Goal: Information Seeking & Learning: Check status

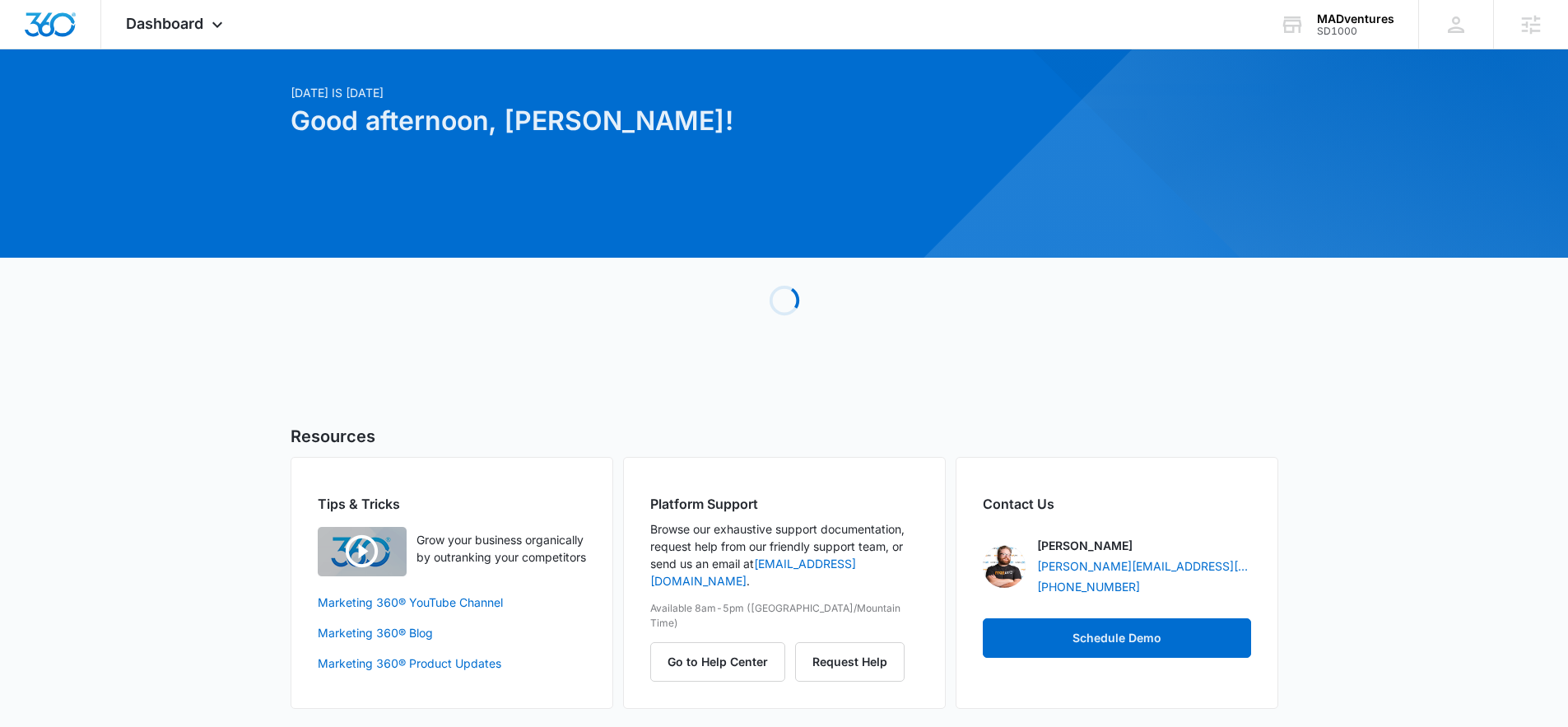
scroll to position [40, 0]
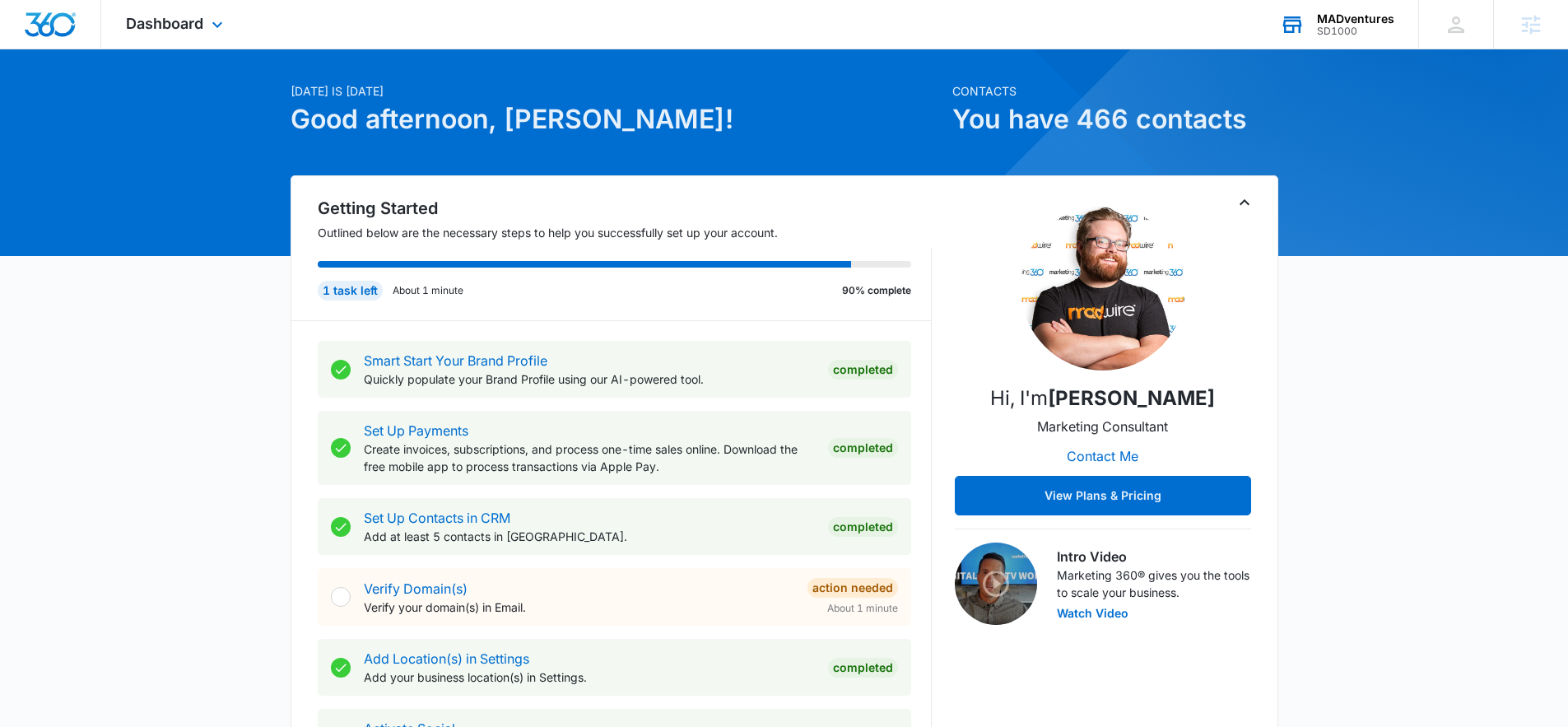
click at [1336, 23] on div "MADventures" at bounding box center [1355, 19] width 77 height 13
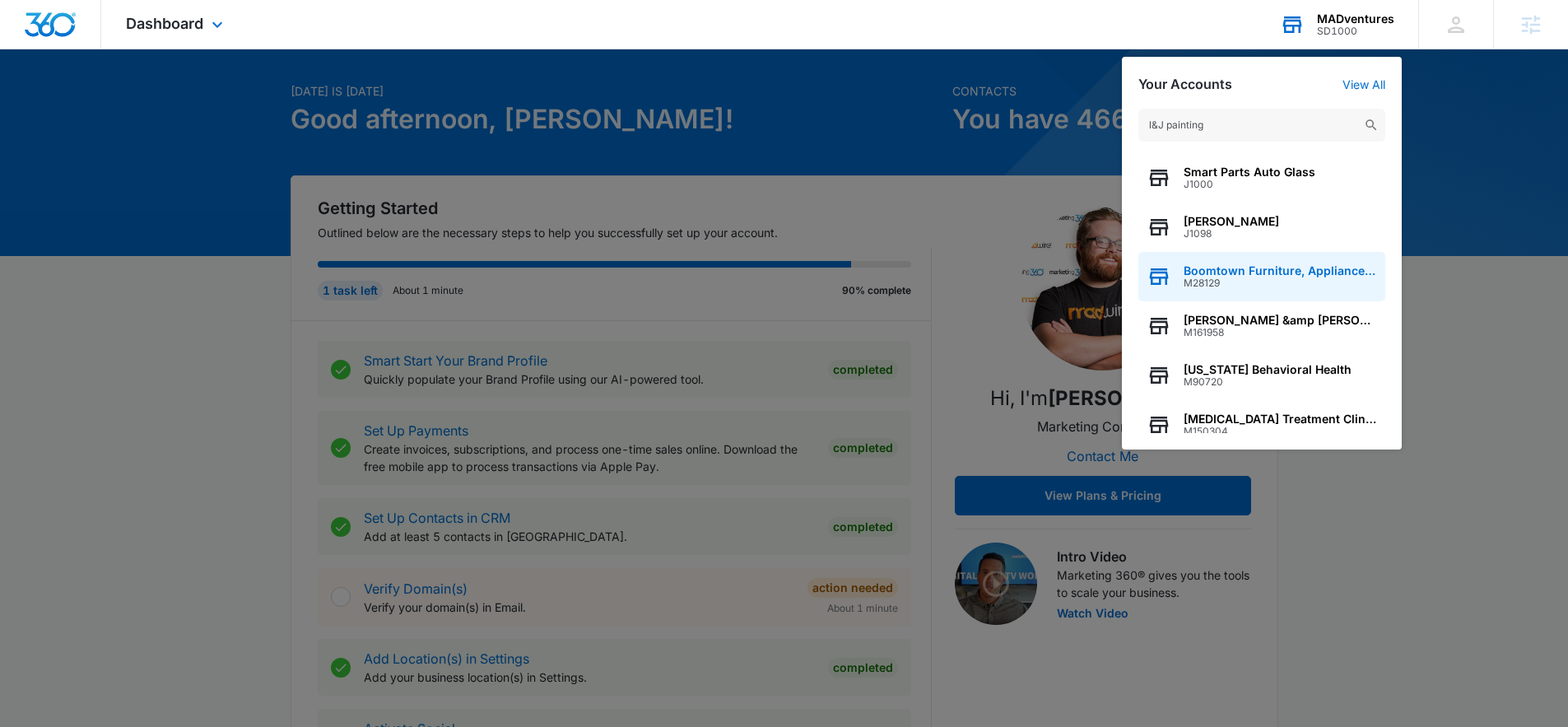
scroll to position [0, 0]
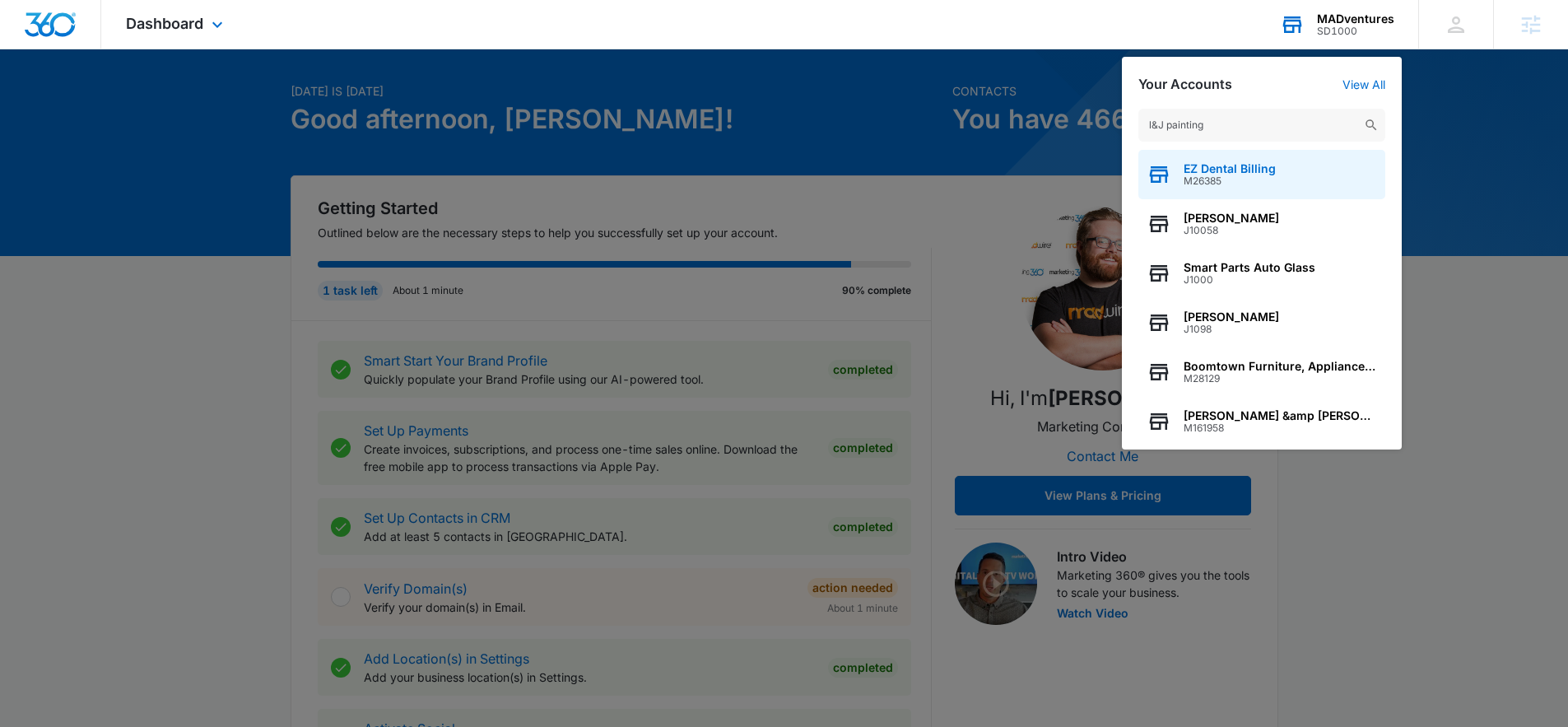
type input "l&J painting"
click at [1218, 163] on span "EZ Dental Billing" at bounding box center [1230, 169] width 92 height 13
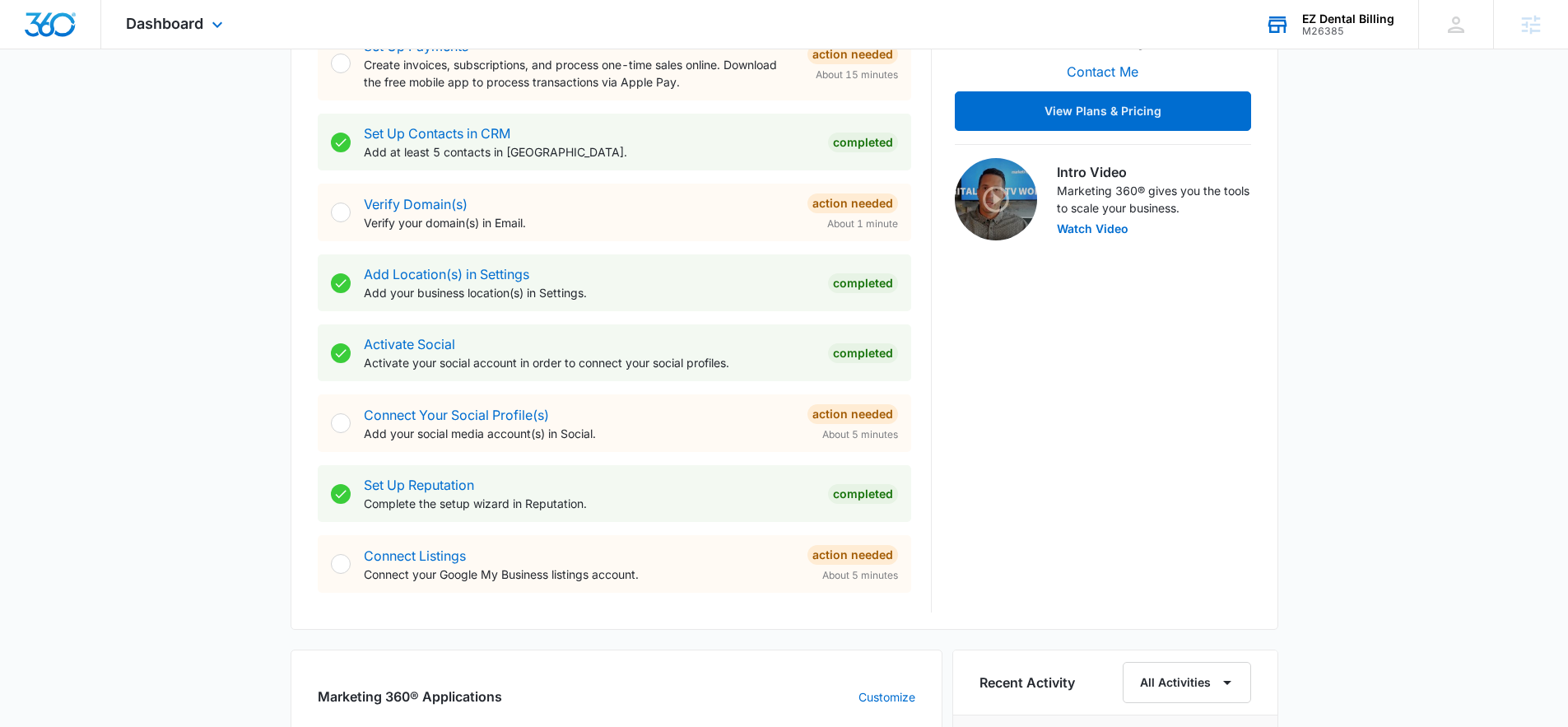
scroll to position [928, 0]
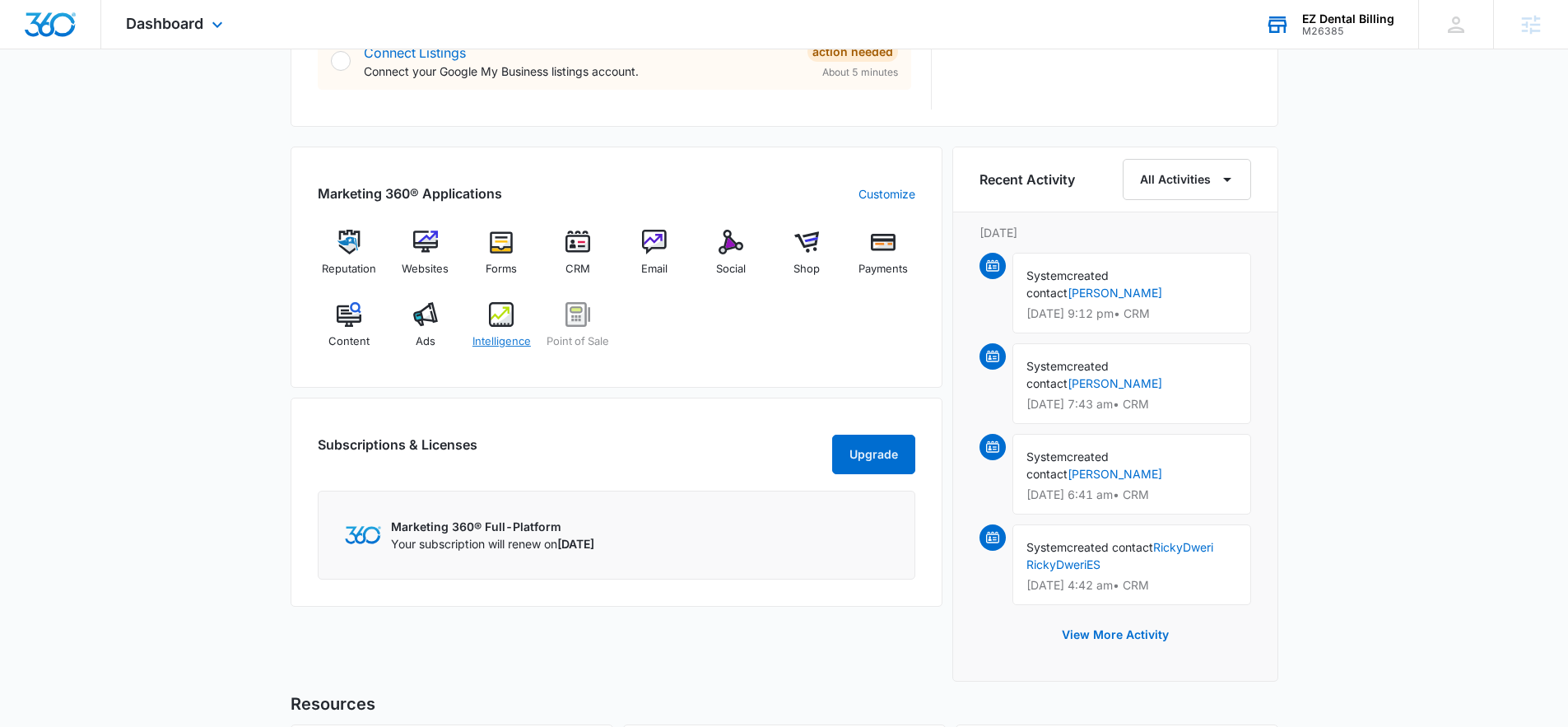
click at [498, 333] on span "Intelligence" at bounding box center [501, 341] width 59 height 16
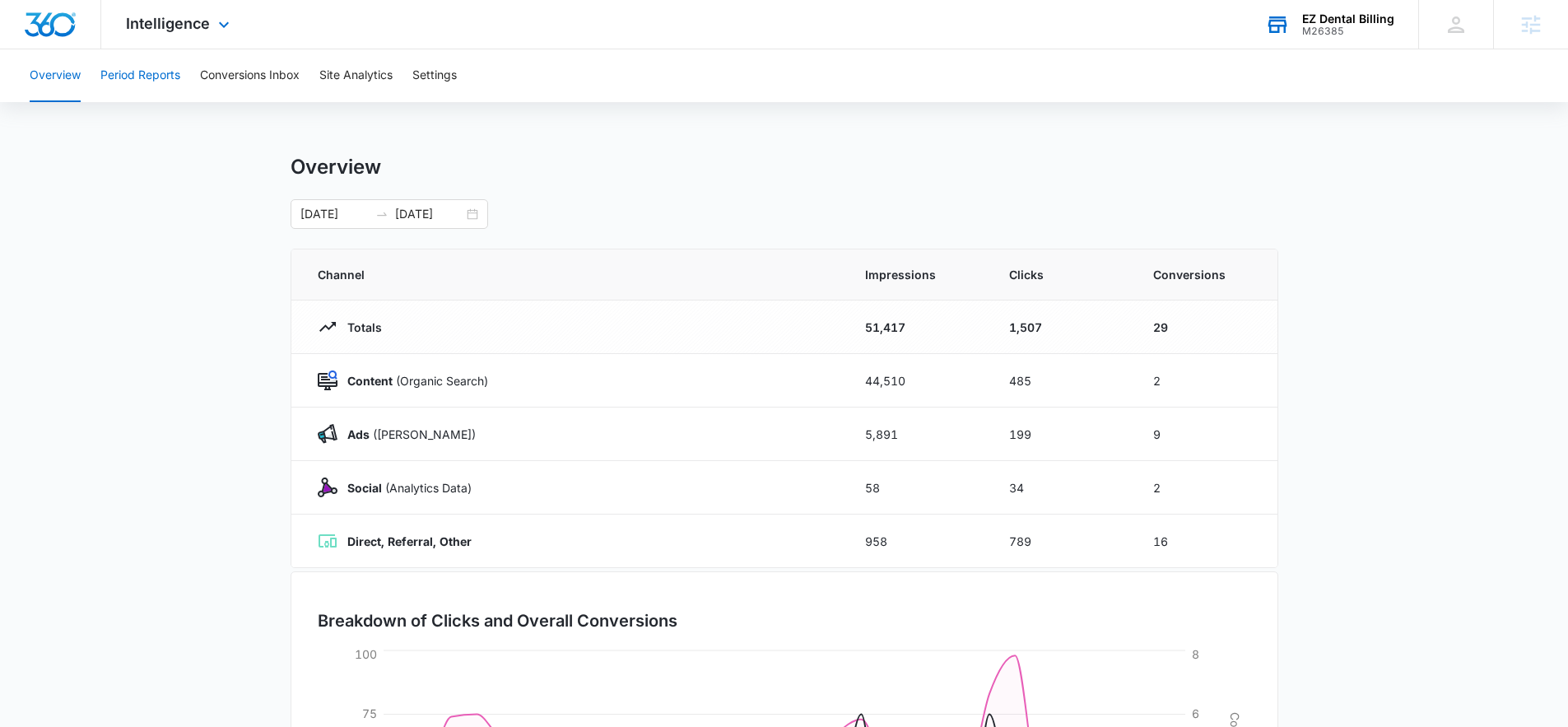
click at [118, 76] on button "Period Reports" at bounding box center [140, 75] width 80 height 53
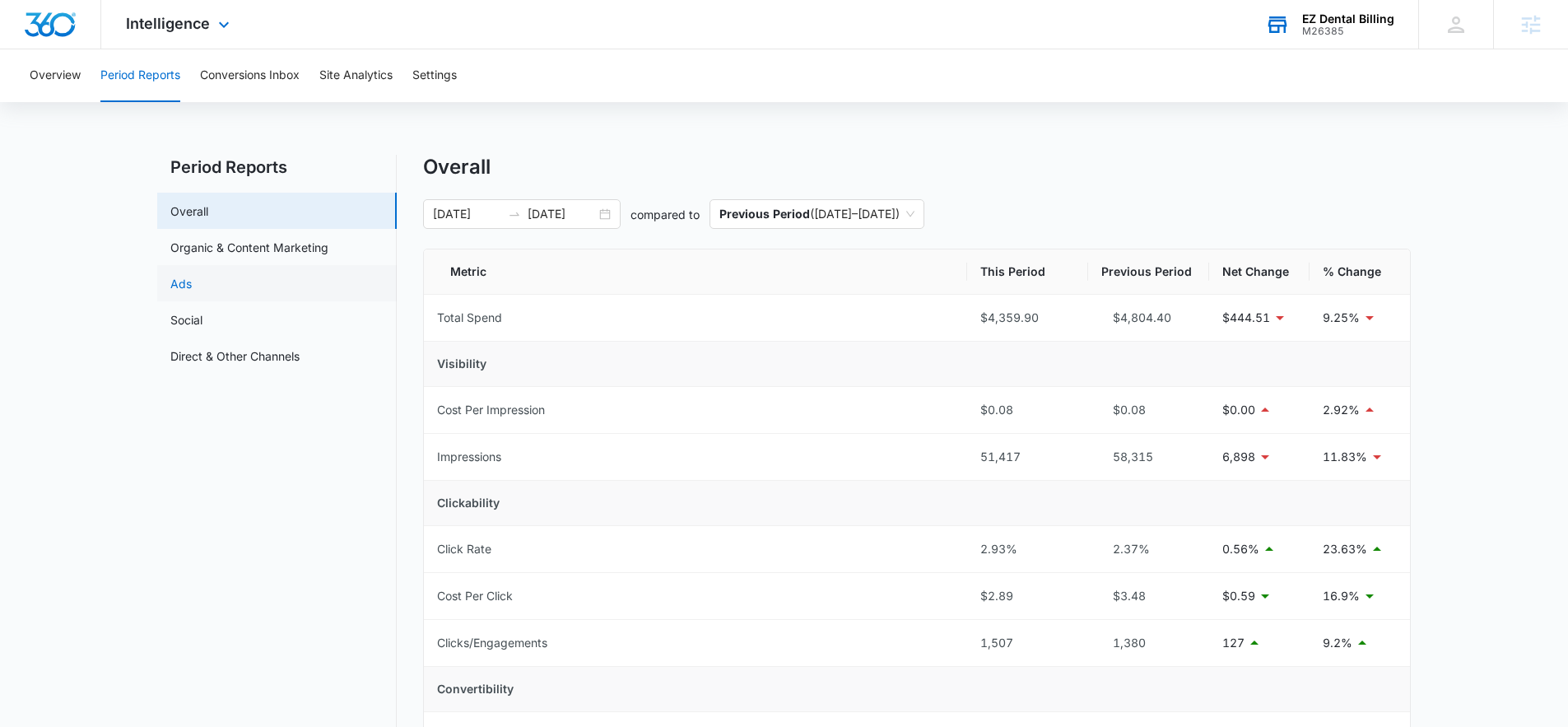
click at [192, 277] on link "Ads" at bounding box center [181, 284] width 21 height 17
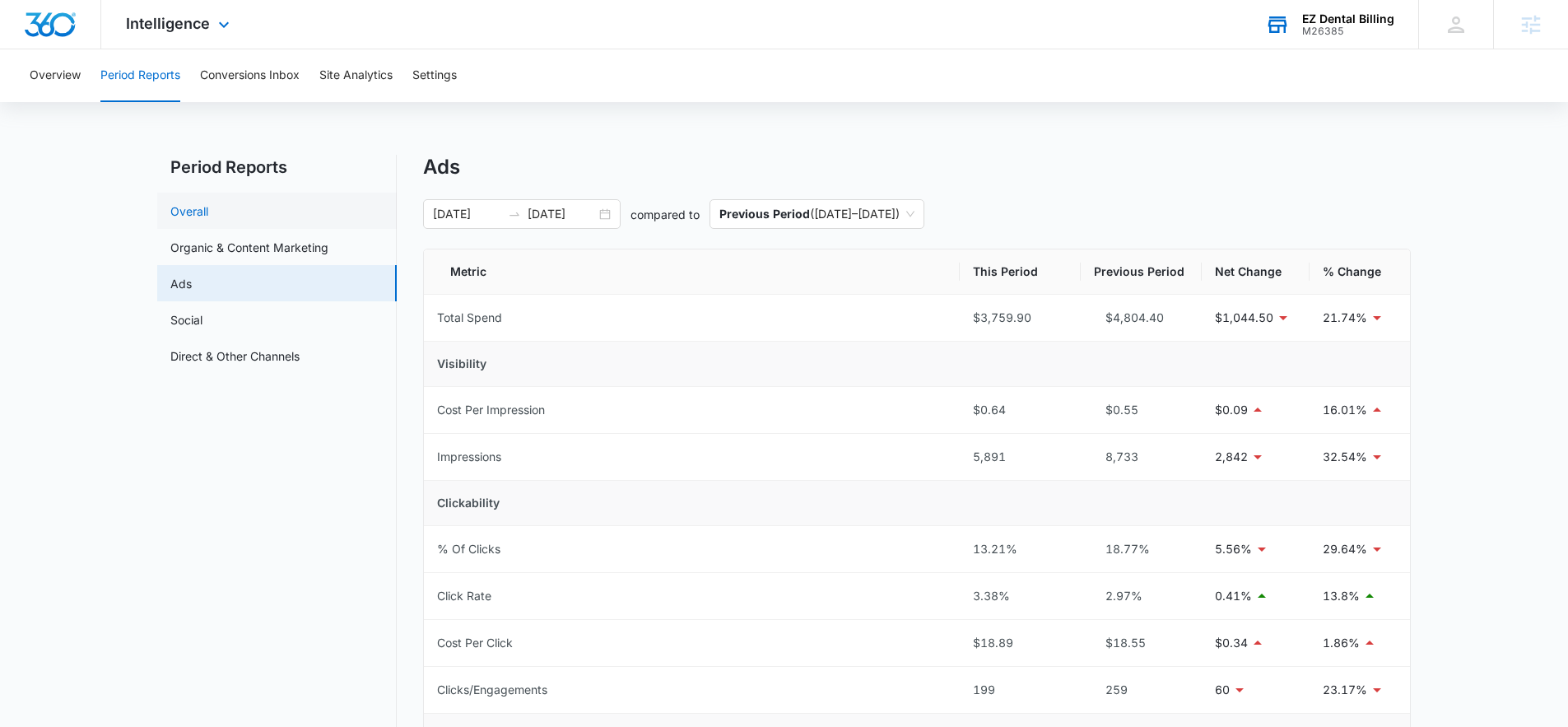
click at [197, 213] on link "Overall" at bounding box center [189, 211] width 38 height 17
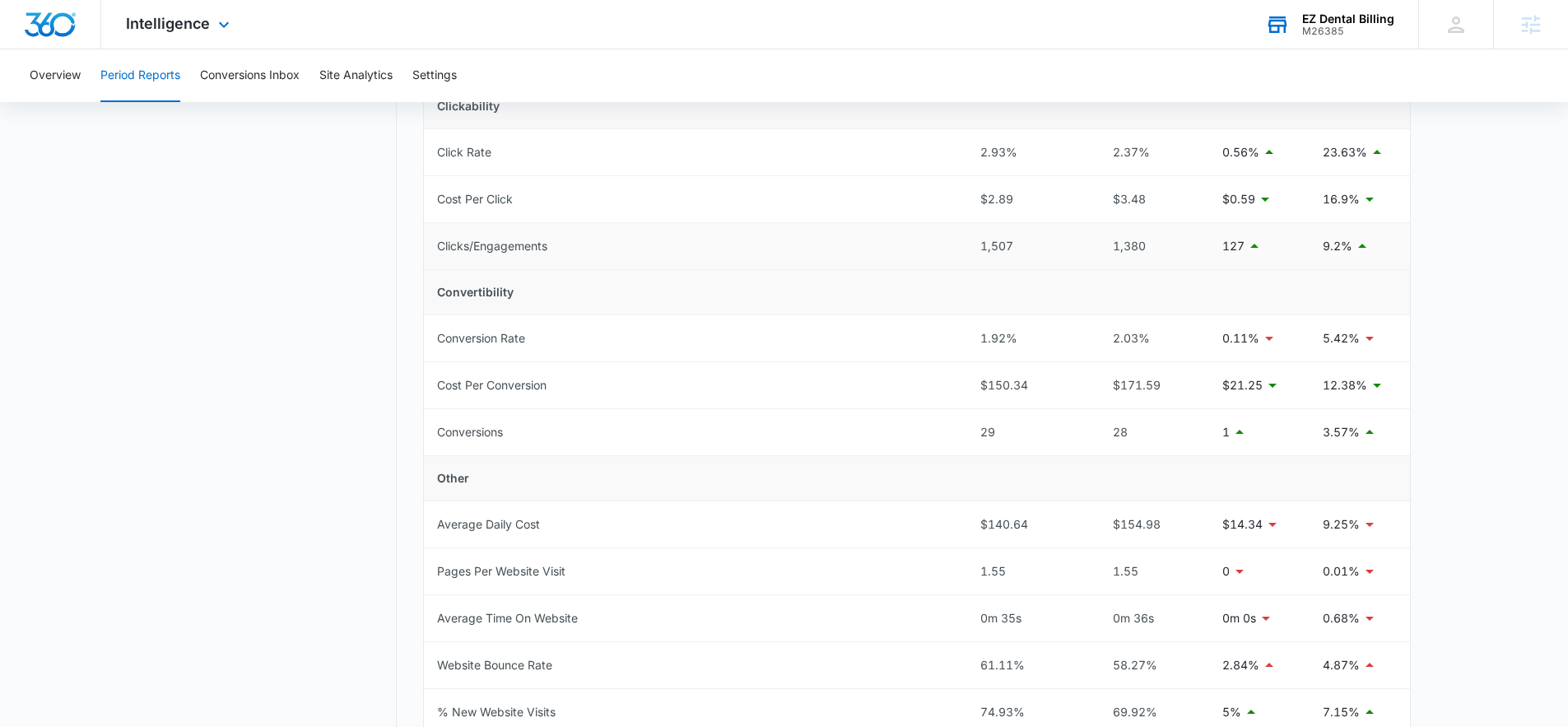
scroll to position [716, 0]
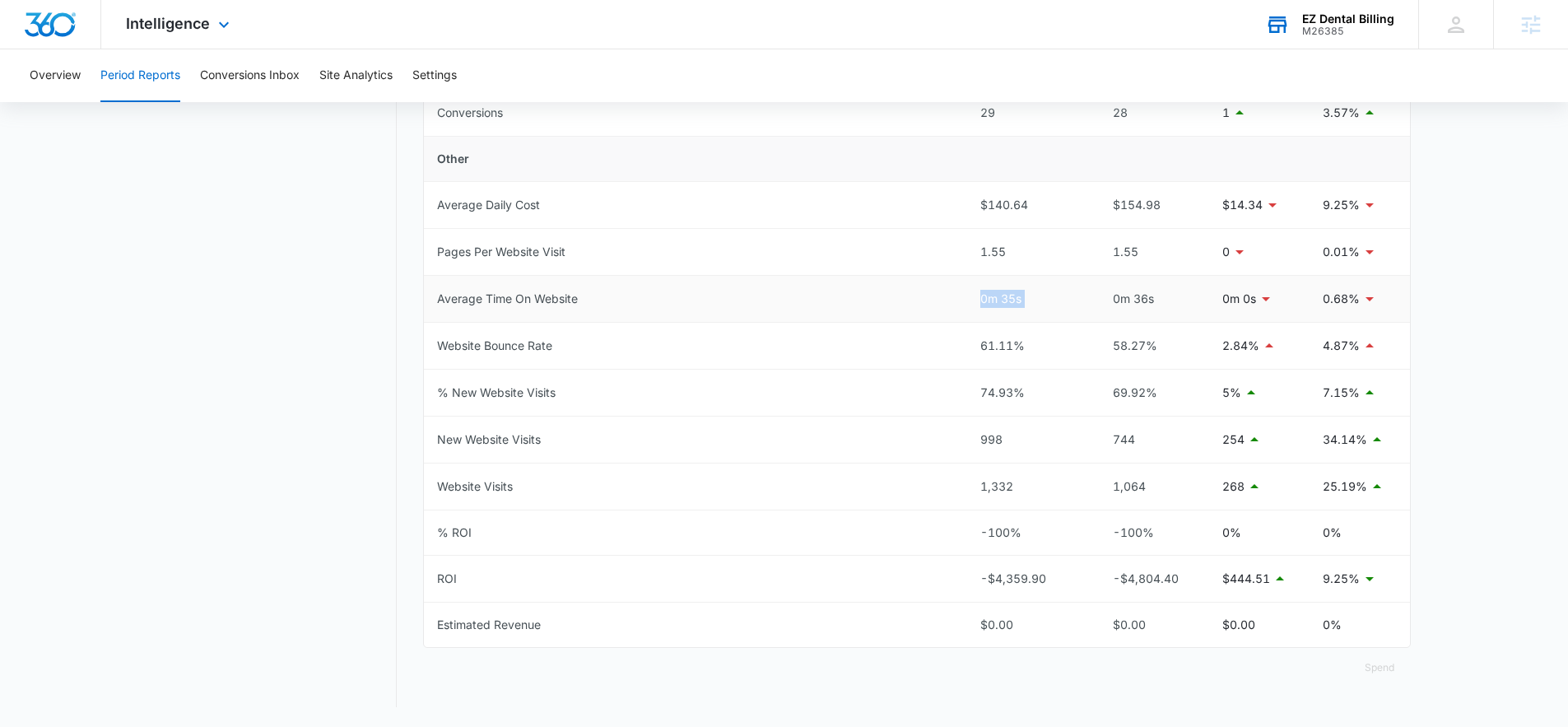
drag, startPoint x: 965, startPoint y: 294, endPoint x: 1091, endPoint y: 305, distance: 126.5
click at [1091, 305] on tr "Average Time On Website 0m 35s 0m 36s 0m 0s 0.68%" at bounding box center [916, 299] width 986 height 47
drag, startPoint x: 965, startPoint y: 255, endPoint x: 1043, endPoint y: 254, distance: 78.0
click at [1043, 254] on tr "Pages Per Website Visit 1.55 1.55 0 0.01%" at bounding box center [916, 252] width 986 height 47
drag, startPoint x: 1143, startPoint y: 251, endPoint x: 945, endPoint y: 249, distance: 198.0
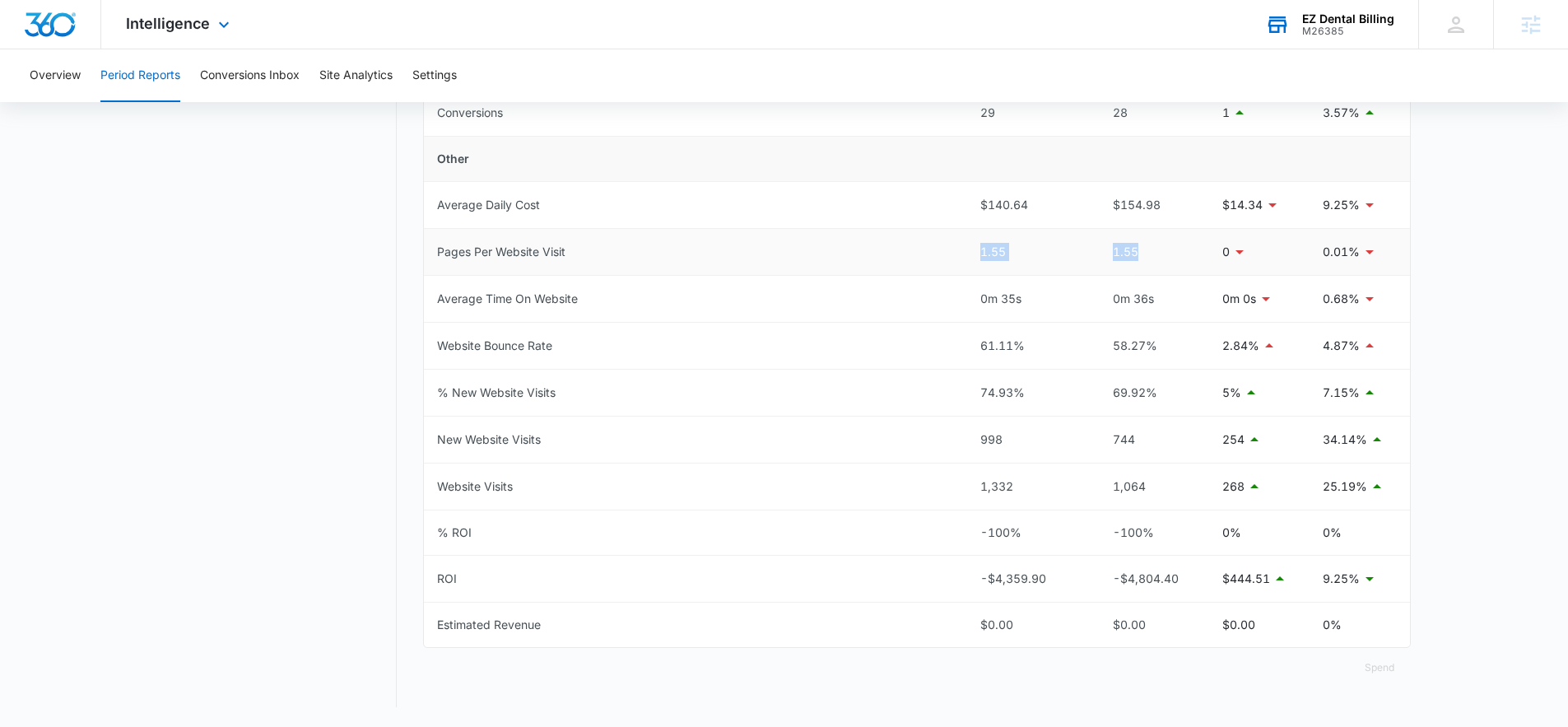
click at [945, 249] on tr "Pages Per Website Visit 1.55 1.55 0 0.01%" at bounding box center [916, 252] width 986 height 47
drag, startPoint x: 1088, startPoint y: 299, endPoint x: 952, endPoint y: 293, distance: 136.1
click at [952, 293] on tr "Average Time On Website 0m 35s 0m 36s 0m 0s 0.68%" at bounding box center [916, 299] width 986 height 47
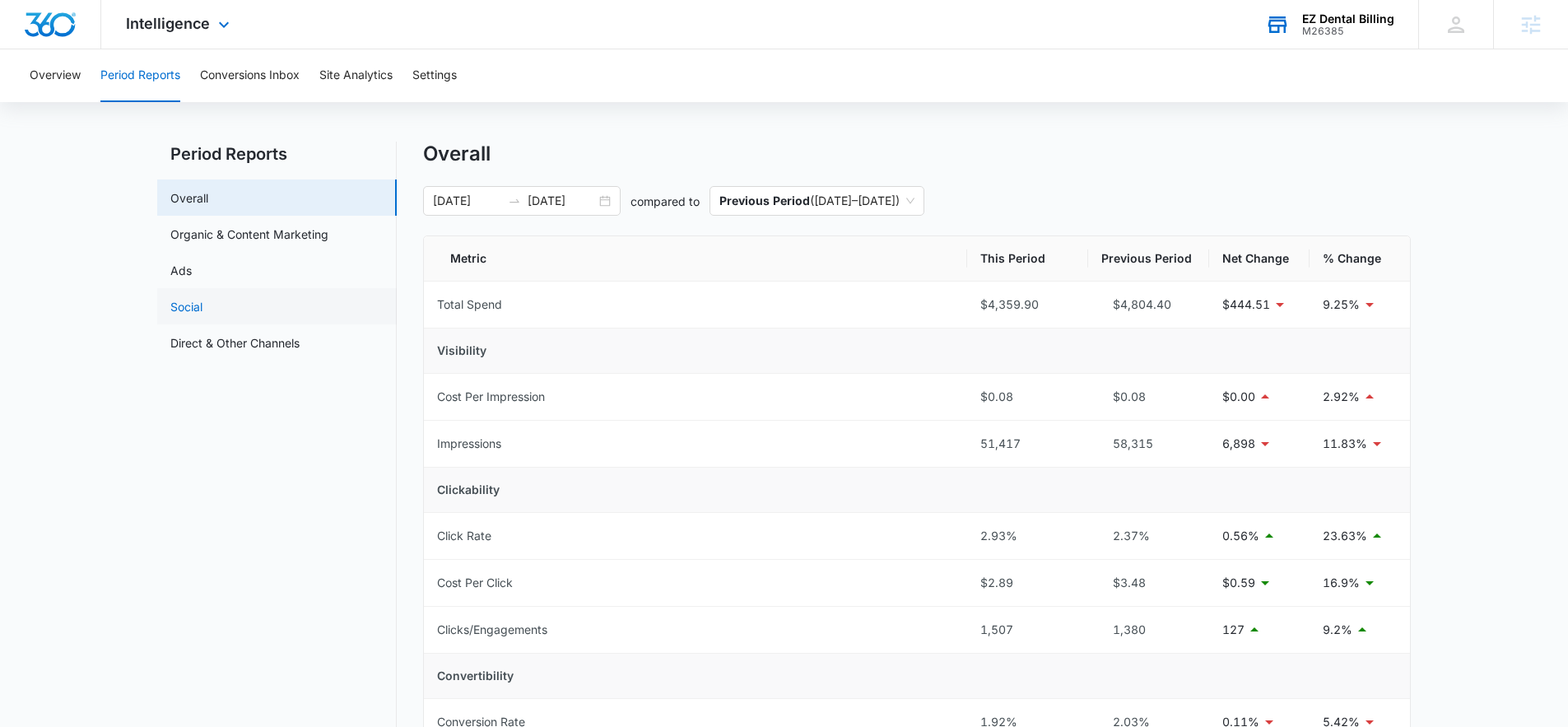
scroll to position [0, 0]
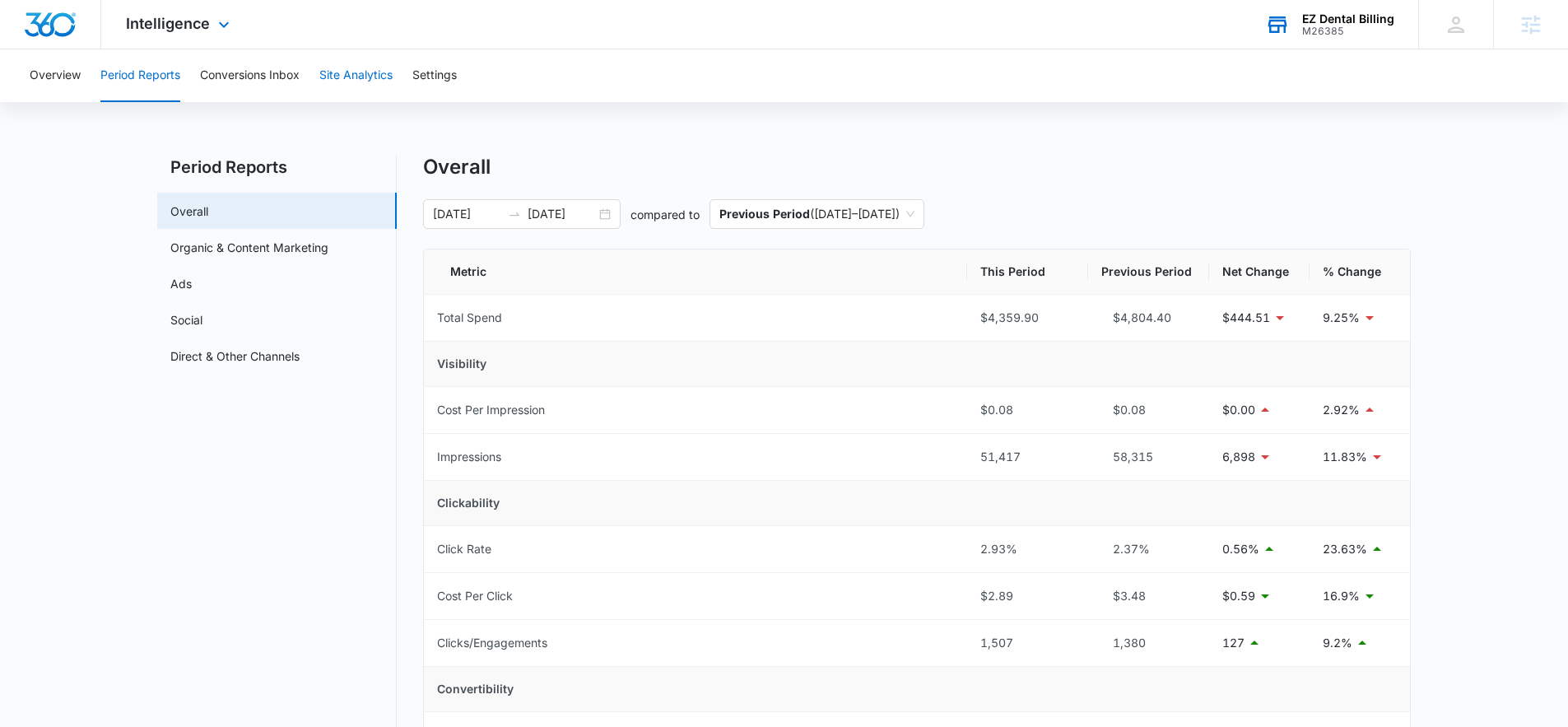
click at [324, 85] on button "Site Analytics" at bounding box center [356, 75] width 73 height 53
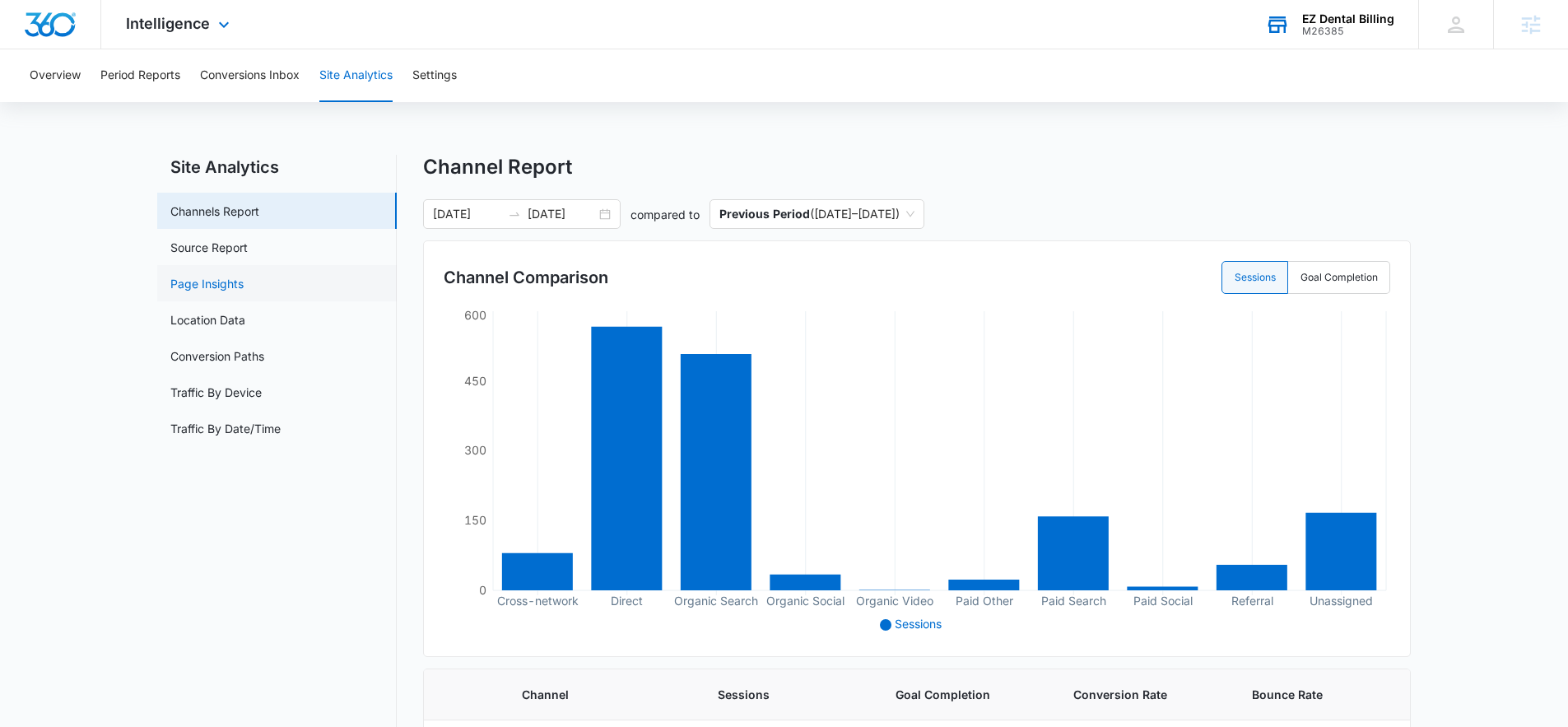
click at [196, 290] on link "Page Insights" at bounding box center [207, 284] width 73 height 17
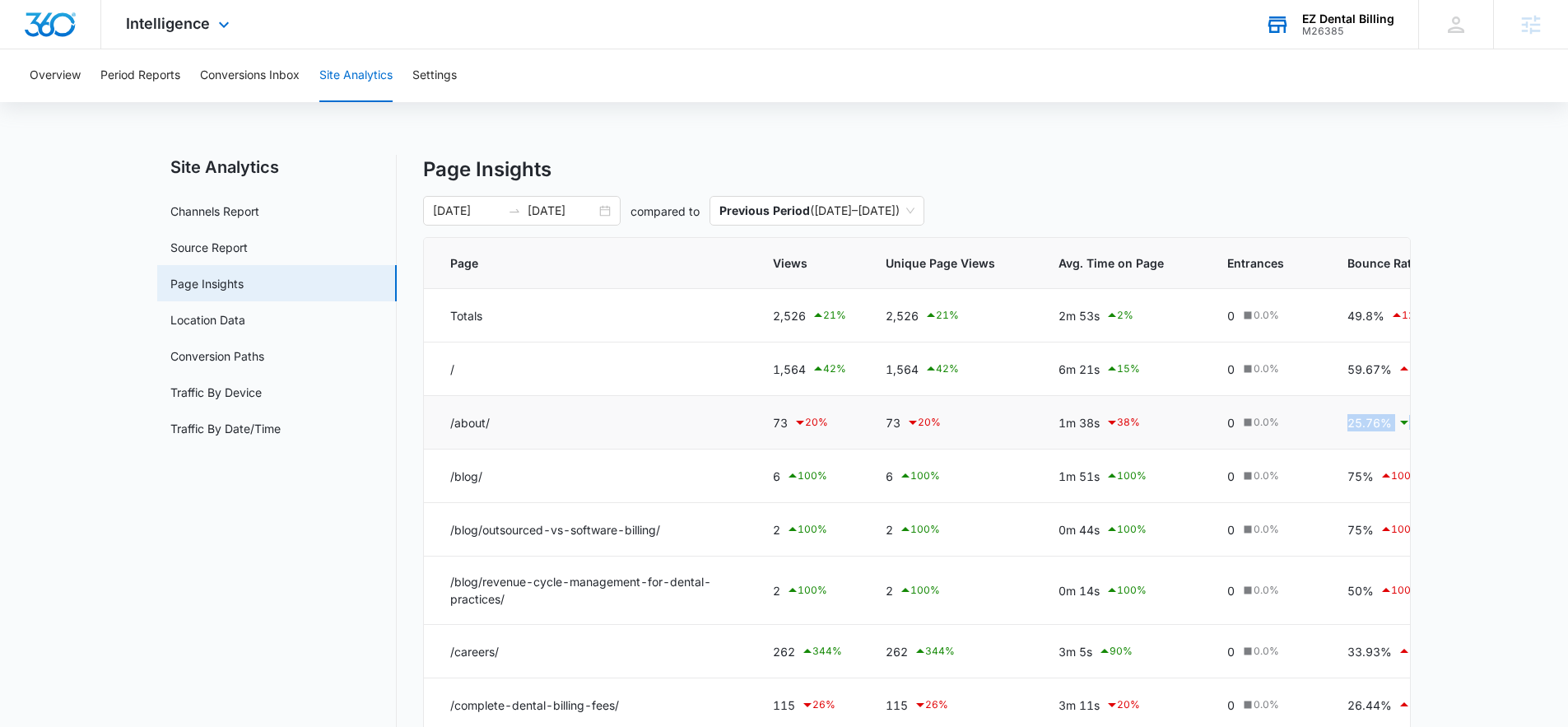
scroll to position [0, 32]
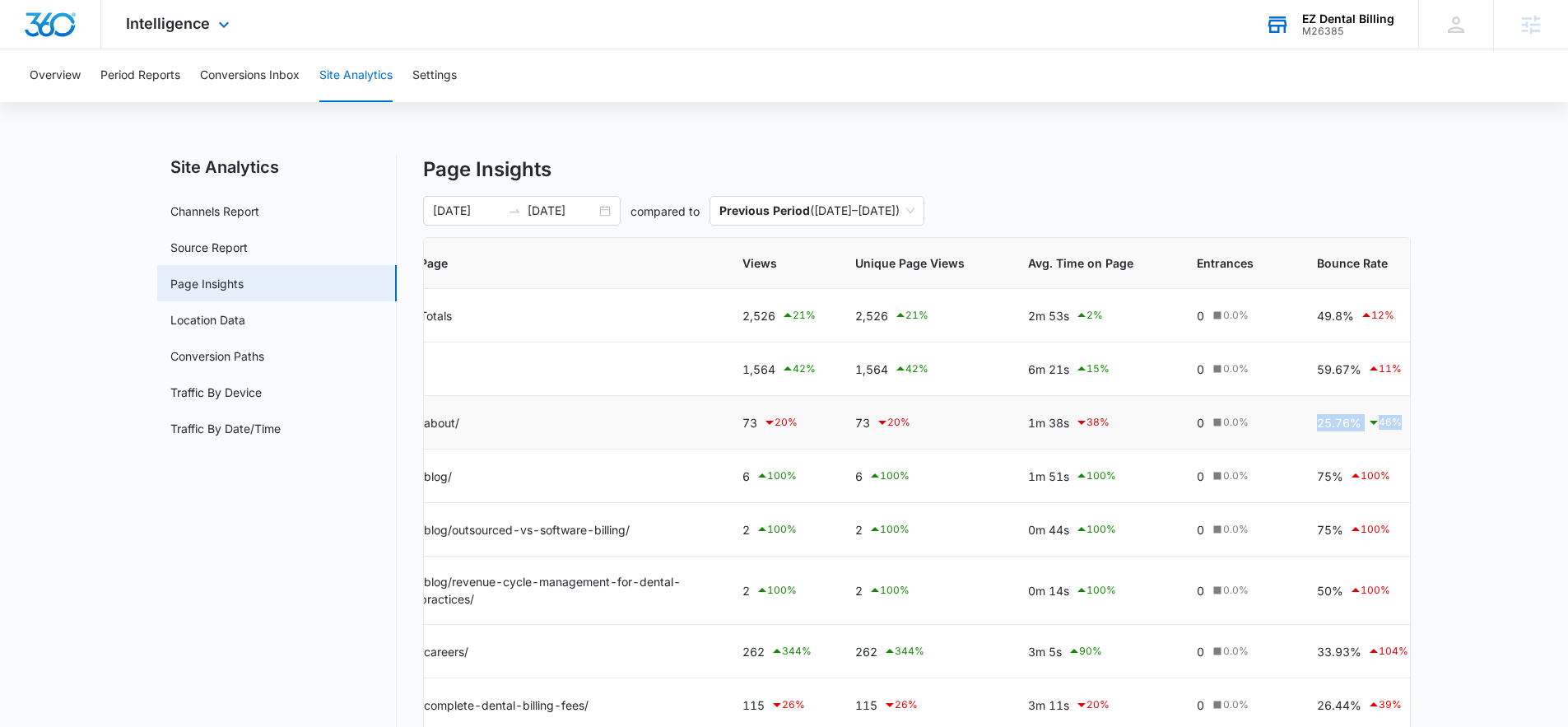
drag, startPoint x: 1316, startPoint y: 440, endPoint x: 1395, endPoint y: 436, distance: 79.1
click at [1395, 436] on tr "/about/ 73 20 % 73 20 % 1m 38s 38 % 0 0.0 % 25.76% 46 % 0% 0.0 % 0m 0s 0.0 %" at bounding box center [1028, 423] width 1270 height 54
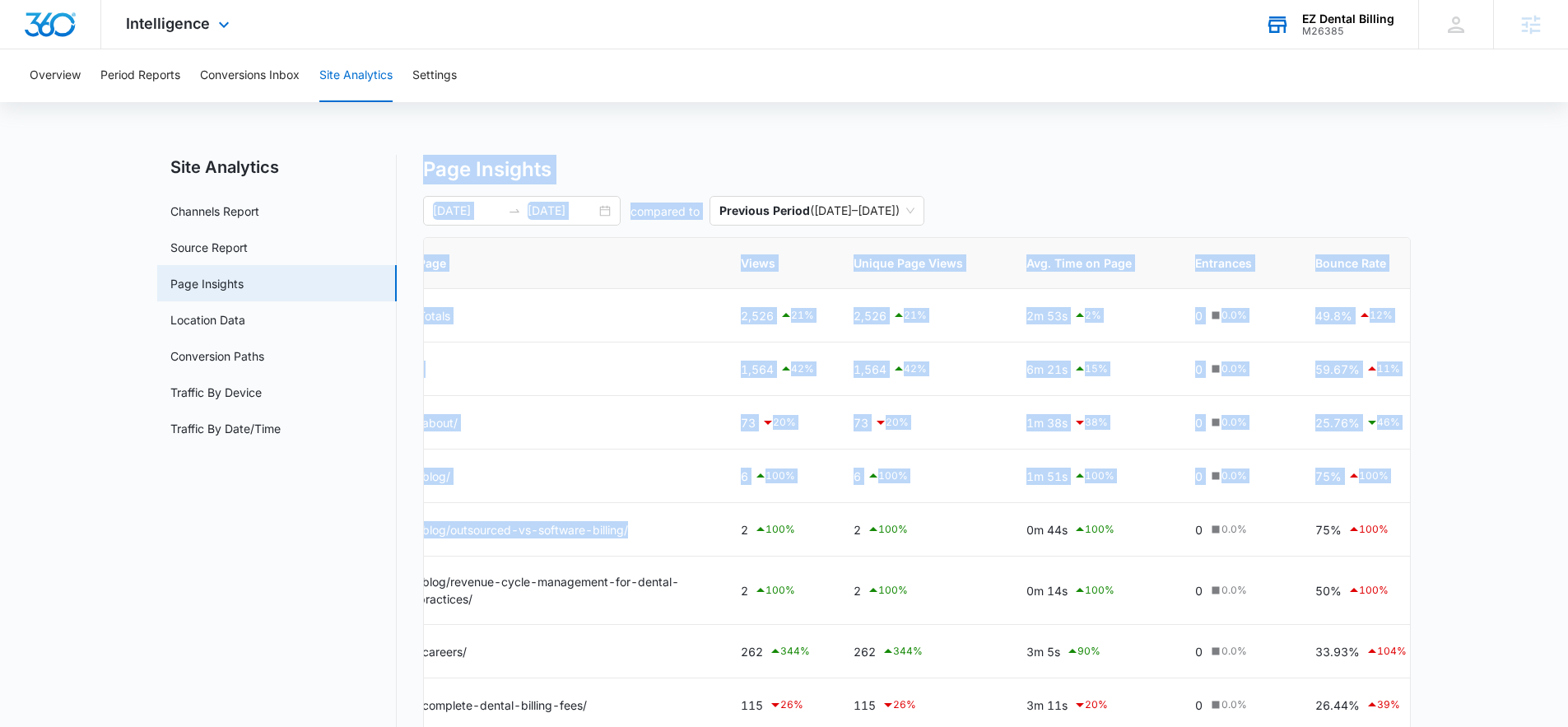
scroll to position [0, 0]
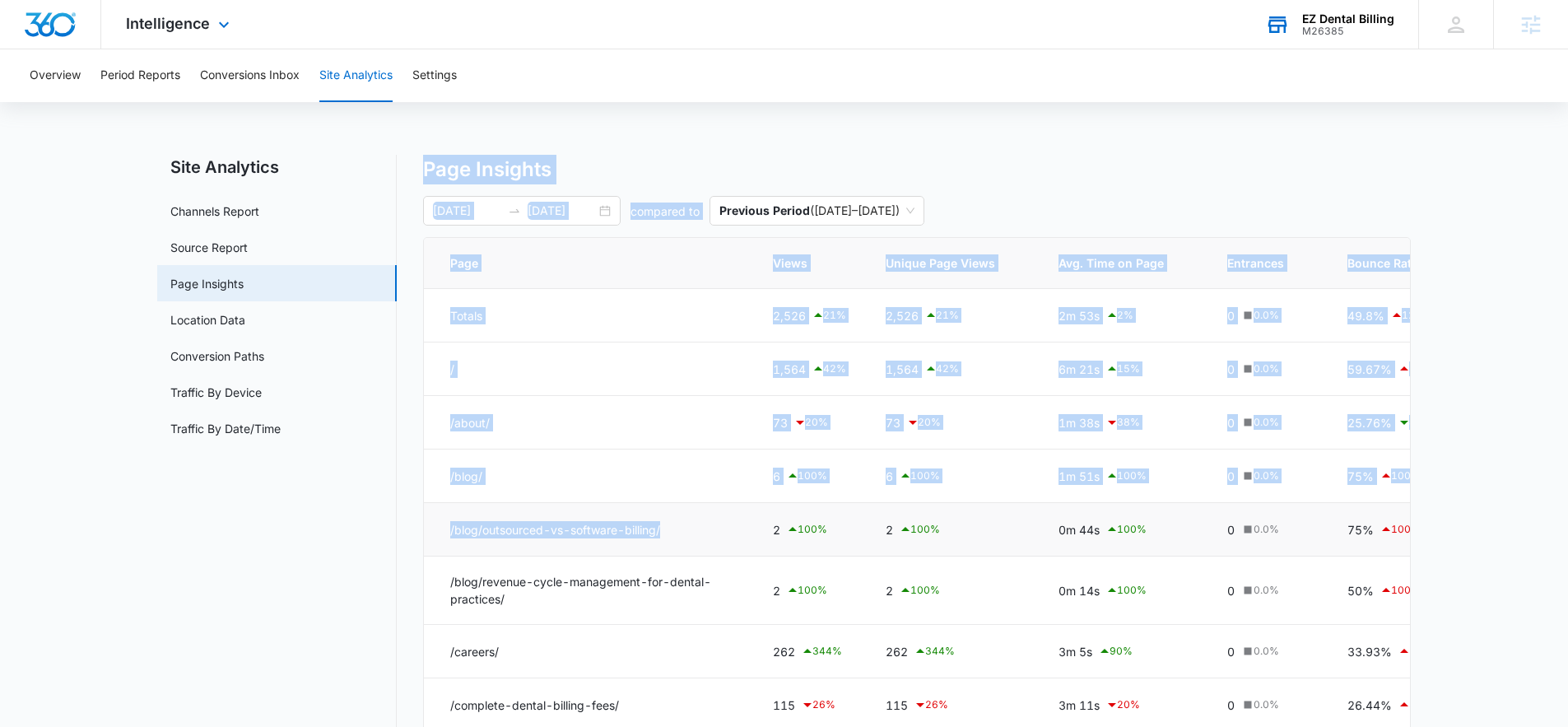
drag, startPoint x: 647, startPoint y: 531, endPoint x: 453, endPoint y: 554, distance: 195.4
click at [355, 538] on div "Site Analytics Channels Report Source Report Page Insights Location Data Conver…" at bounding box center [784, 559] width 1253 height 809
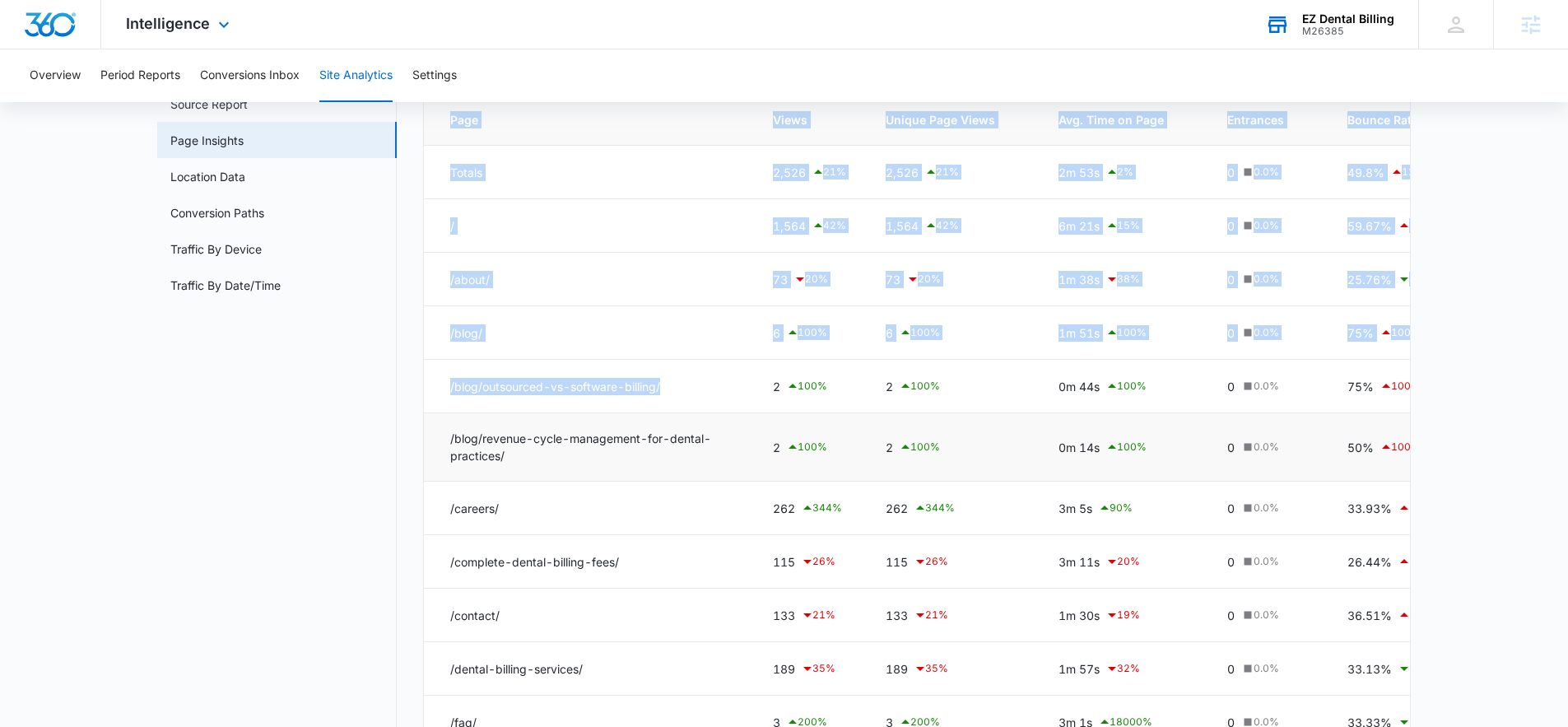
scroll to position [269, 0]
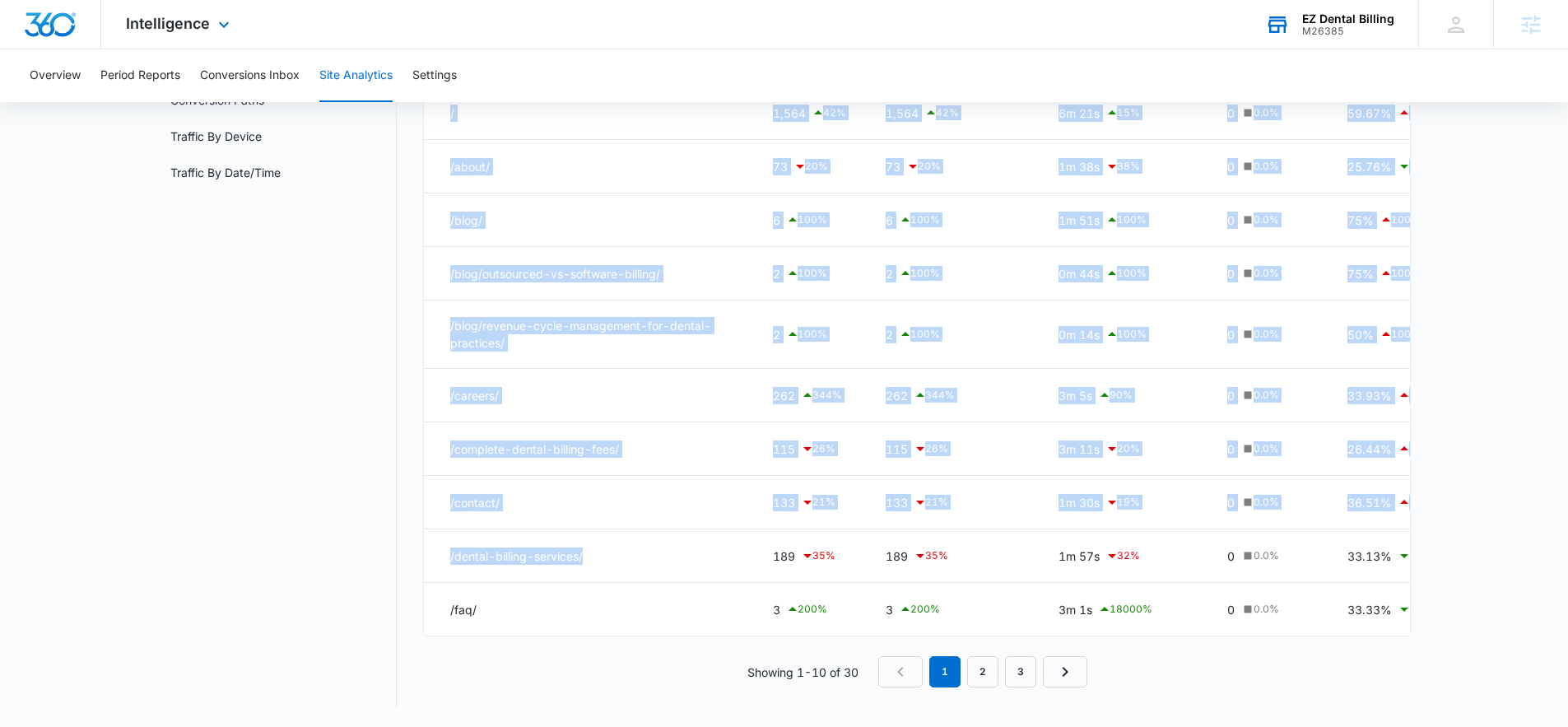
drag, startPoint x: 618, startPoint y: 547, endPoint x: 375, endPoint y: 544, distance: 243.0
click at [375, 544] on div "Site Analytics Channels Report Source Report Page Insights Location Data Conver…" at bounding box center [784, 303] width 1253 height 809
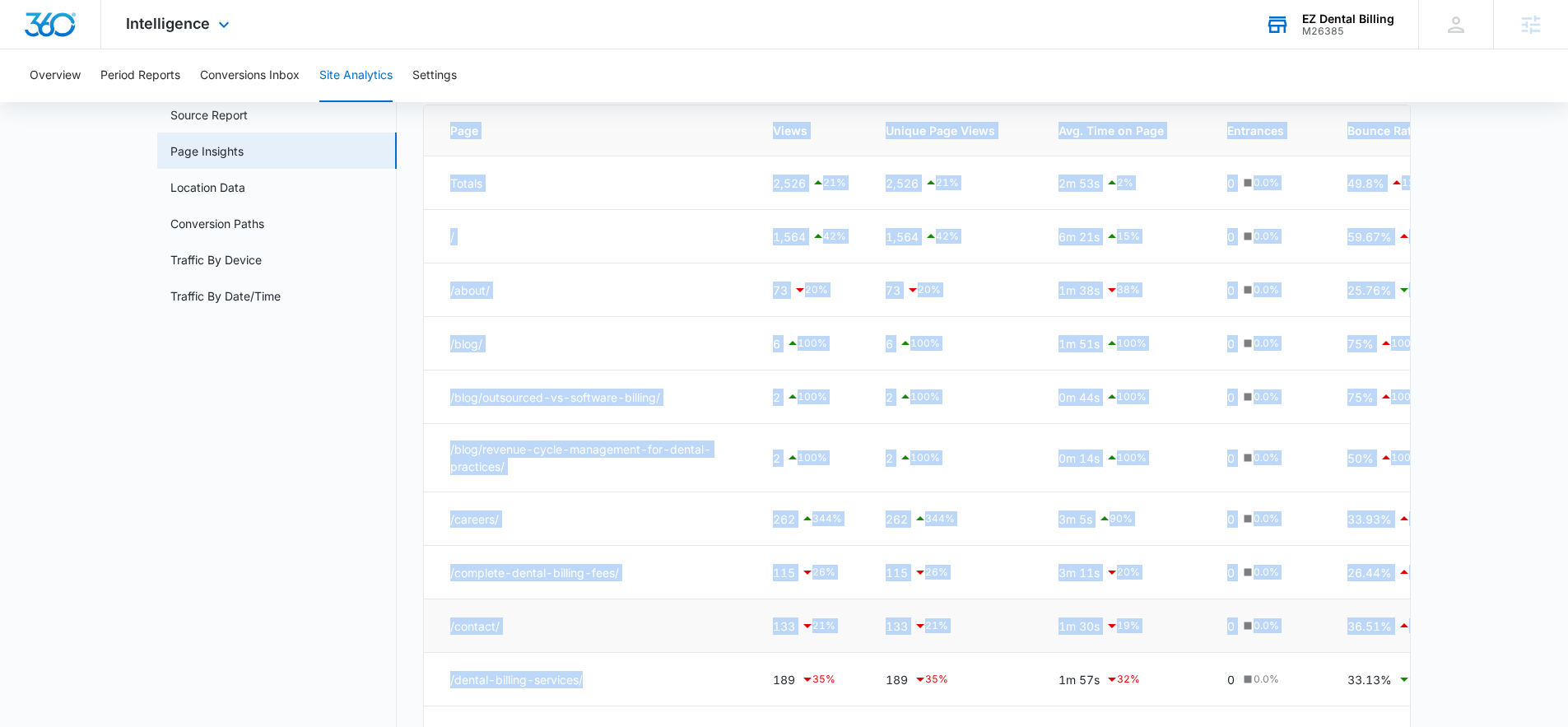
scroll to position [0, 0]
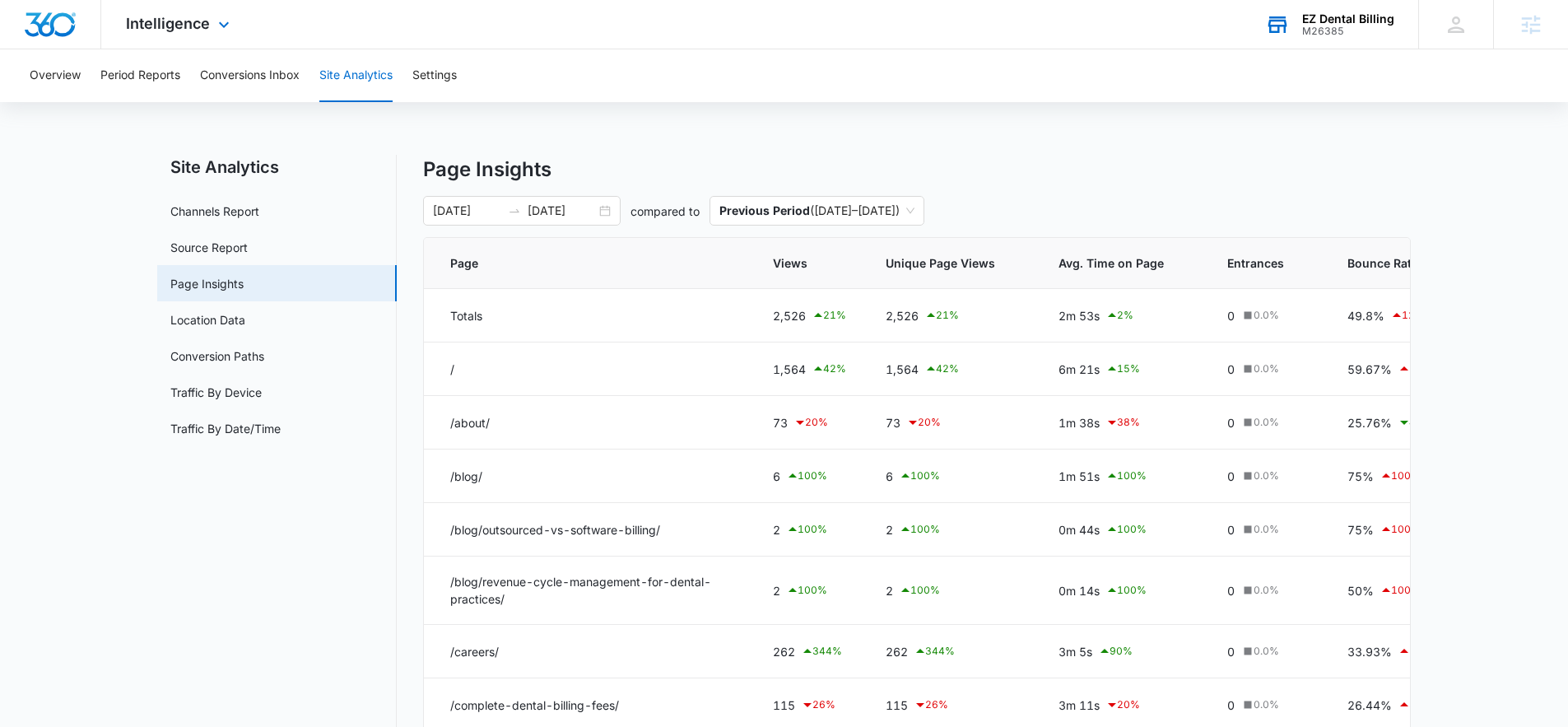
click at [1031, 77] on div "Overview Period Reports Conversions Inbox Site Analytics Settings" at bounding box center [784, 75] width 1529 height 53
click at [1381, 34] on div "M26385" at bounding box center [1349, 32] width 92 height 12
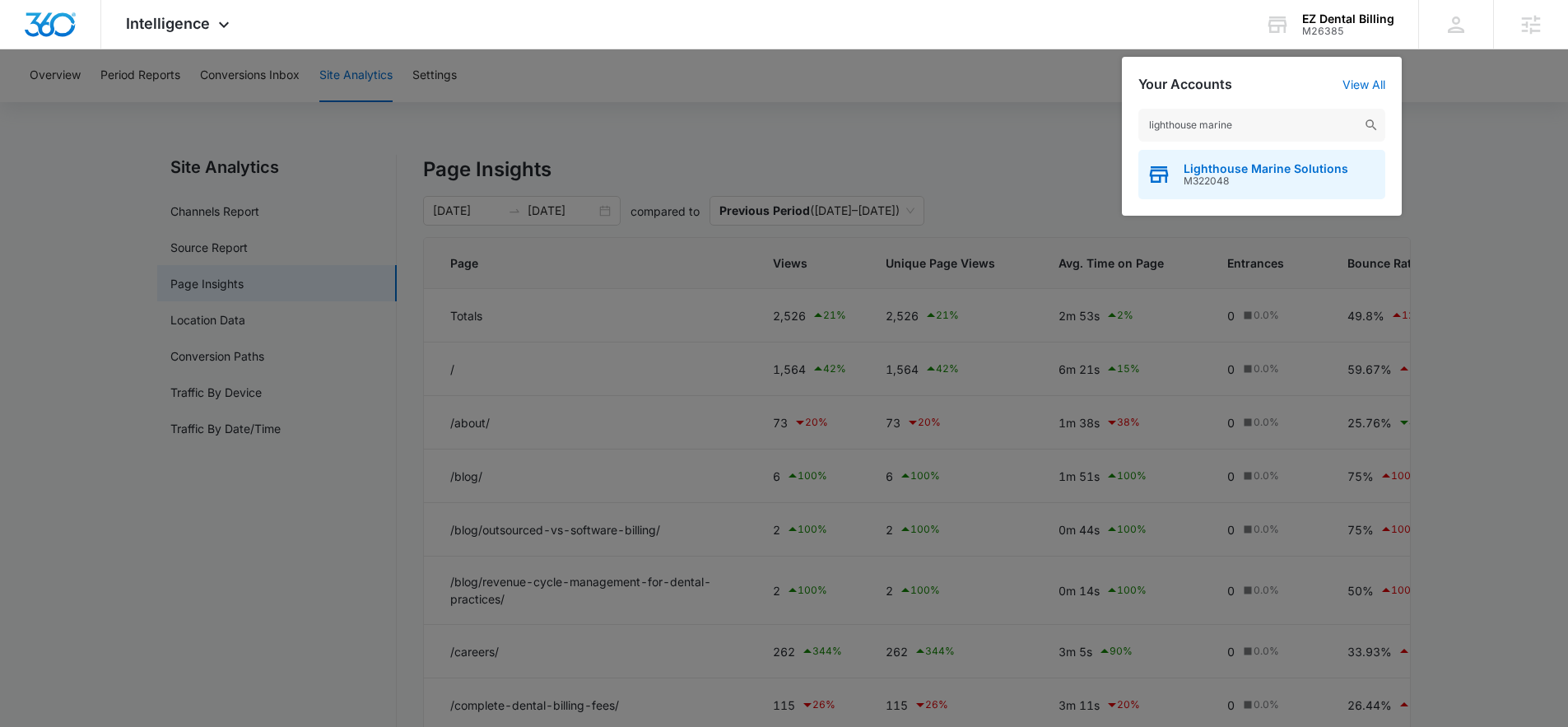
type input "lighthouse marine"
click at [1342, 164] on span "Lighthouse Marine Solutions" at bounding box center [1266, 169] width 165 height 13
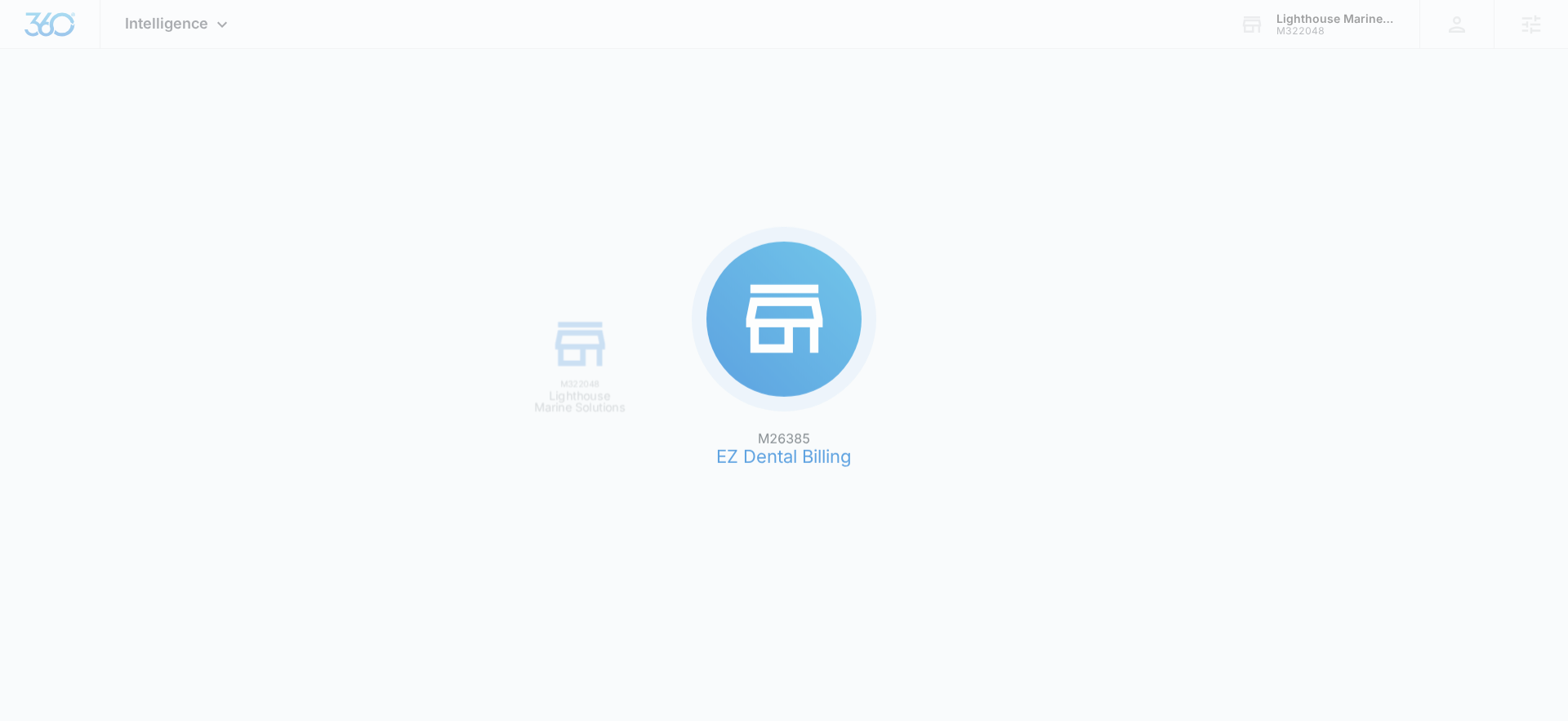
click at [1225, 167] on div "M26385 EZ Dental Billing M322048 Lighthouse Marine Solutions" at bounding box center [784, 360] width 1568 height 721
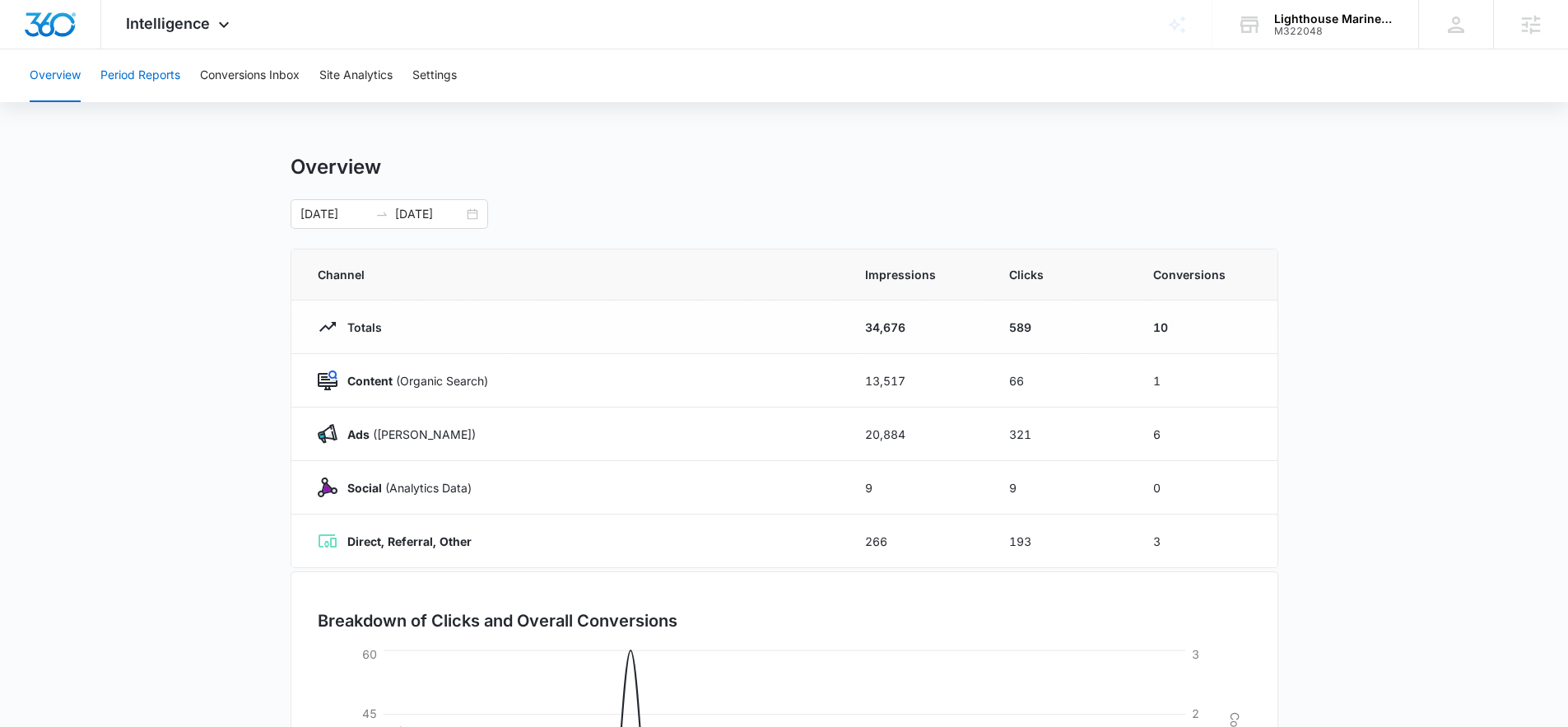
click at [163, 75] on button "Period Reports" at bounding box center [140, 75] width 80 height 53
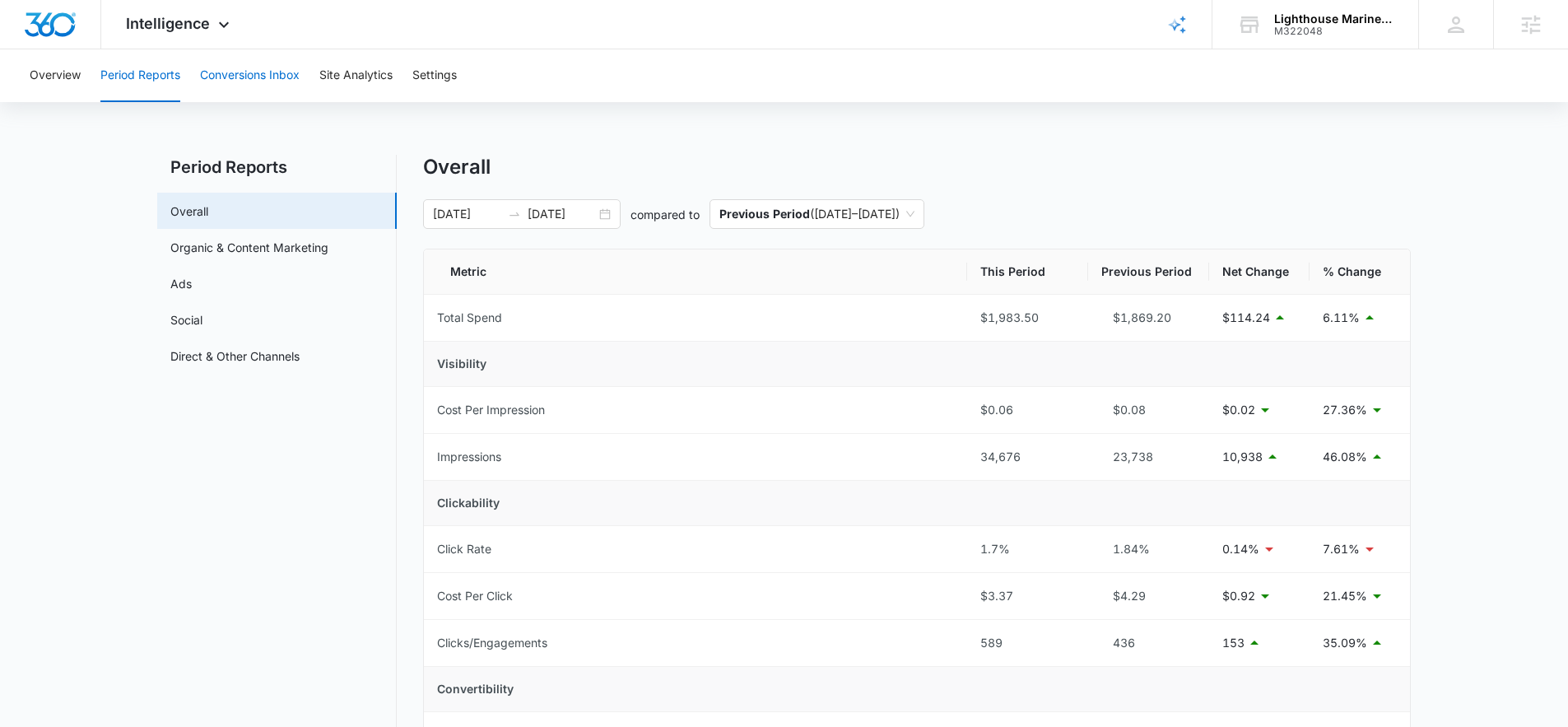
click at [260, 80] on button "Conversions Inbox" at bounding box center [249, 75] width 99 height 53
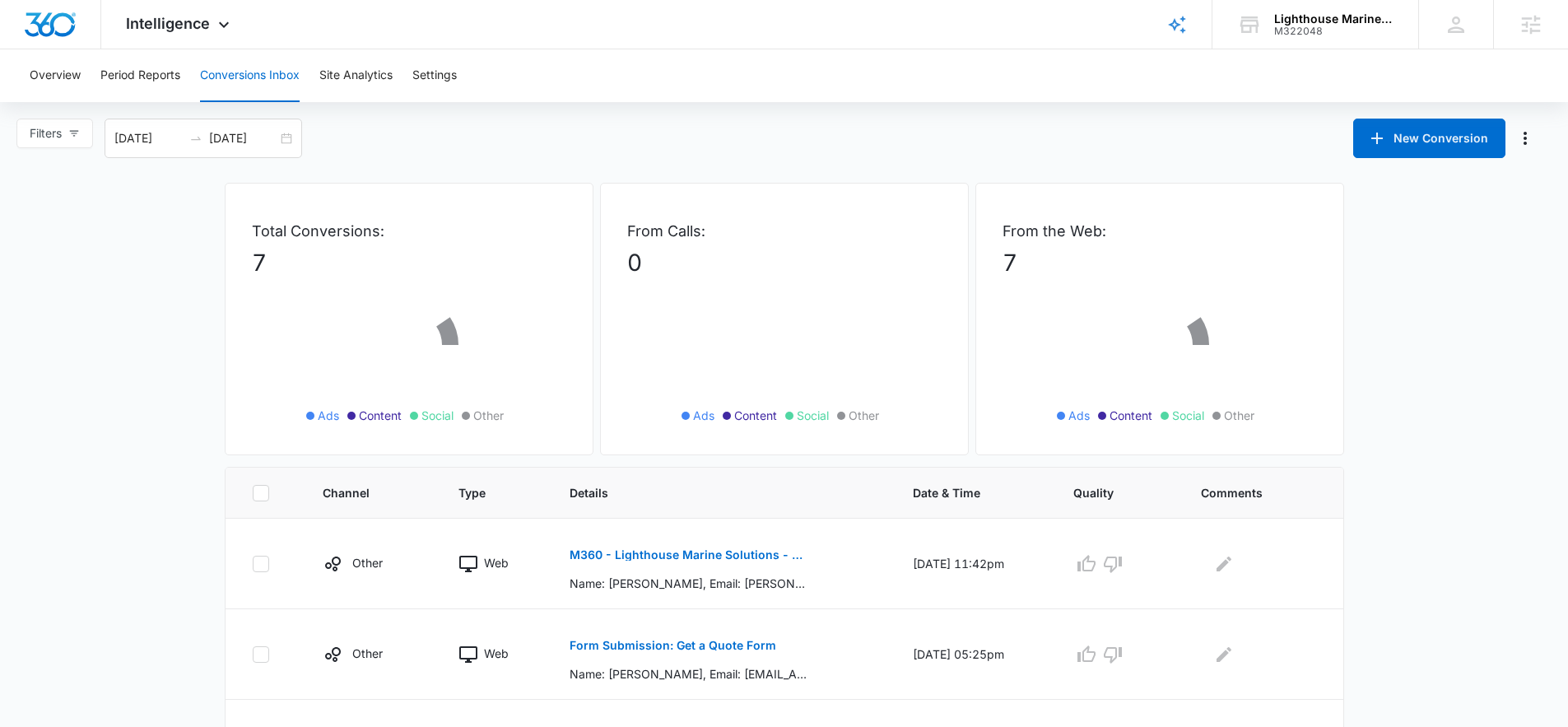
scroll to position [142, 0]
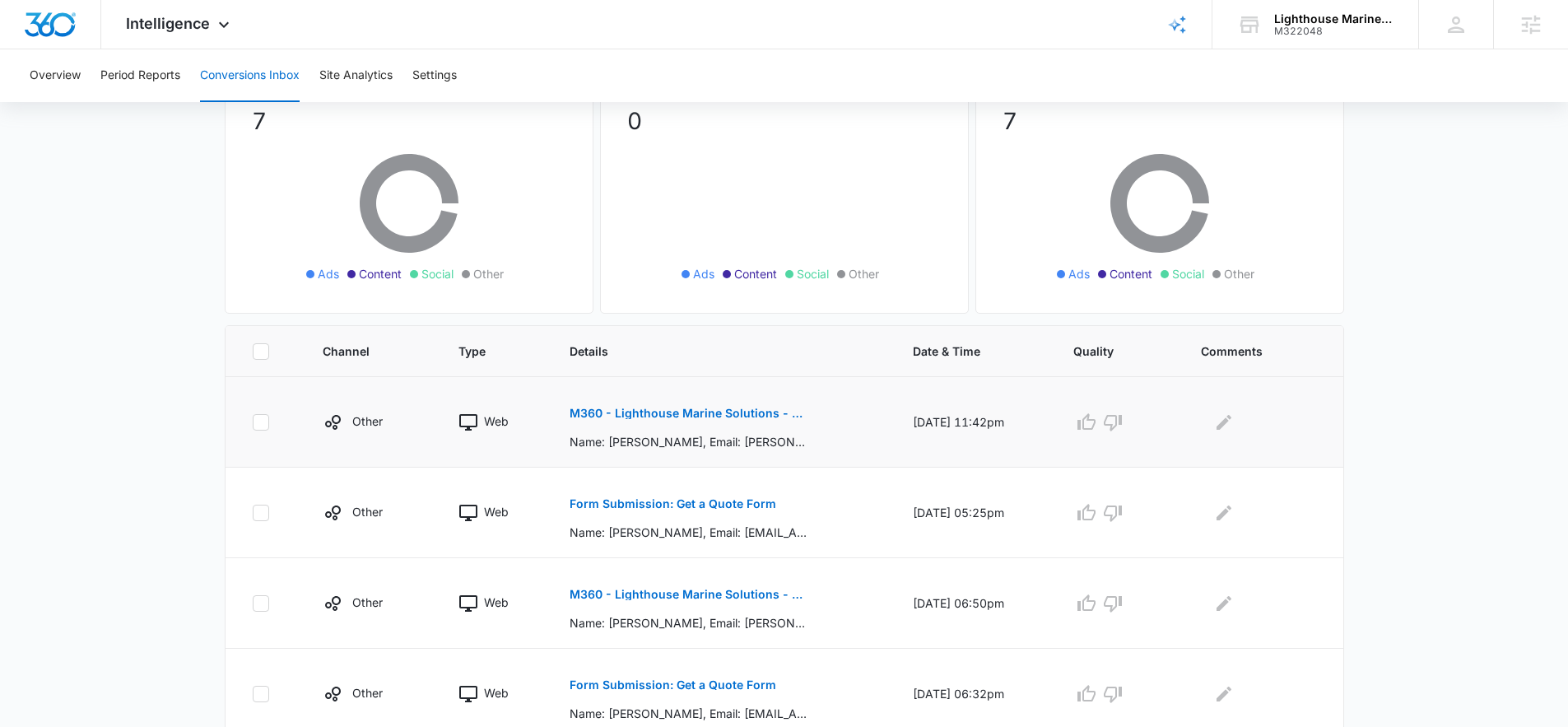
click at [649, 407] on p "M360 - Lighthouse Marine Solutions - Get Quote FB Lead Form" at bounding box center [689, 413] width 240 height 12
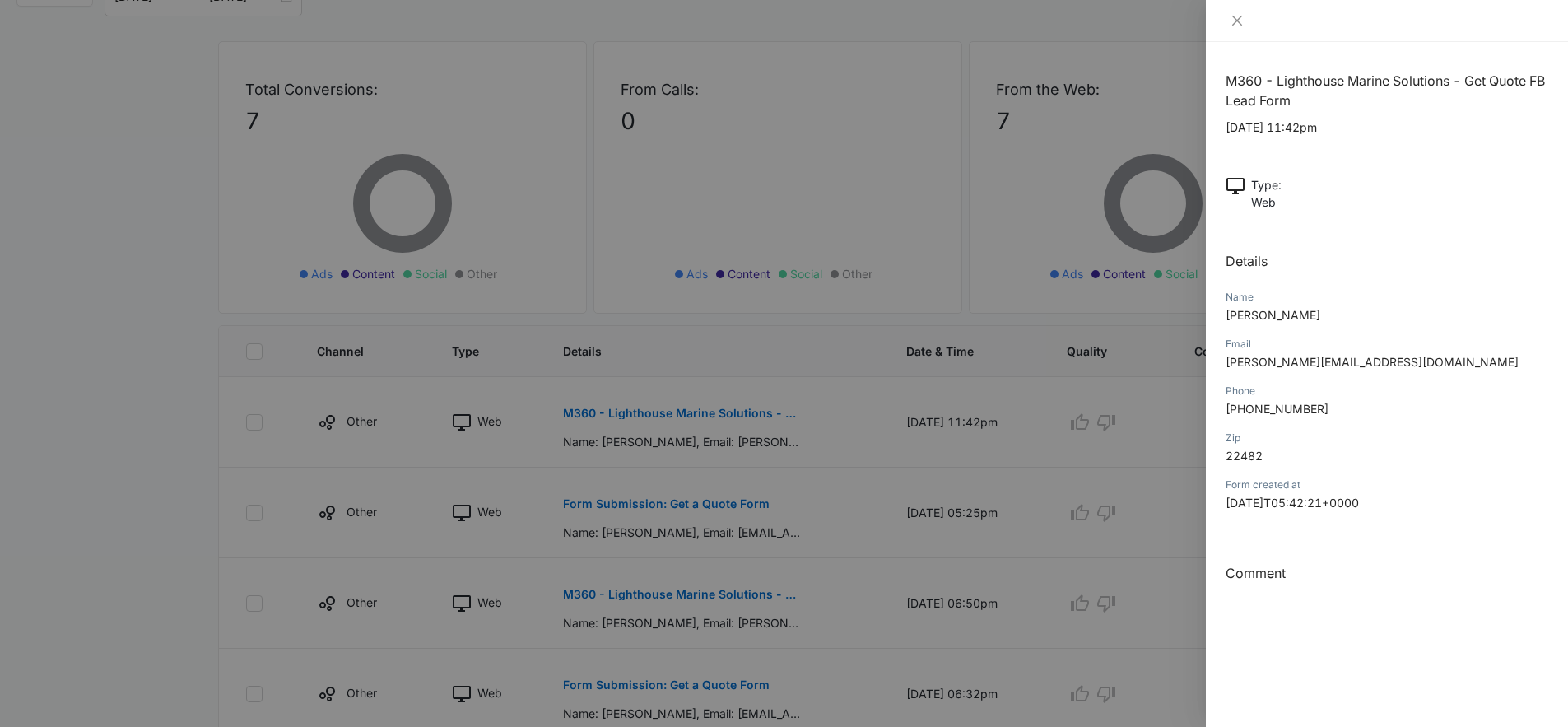
click at [754, 493] on div at bounding box center [784, 363] width 1568 height 727
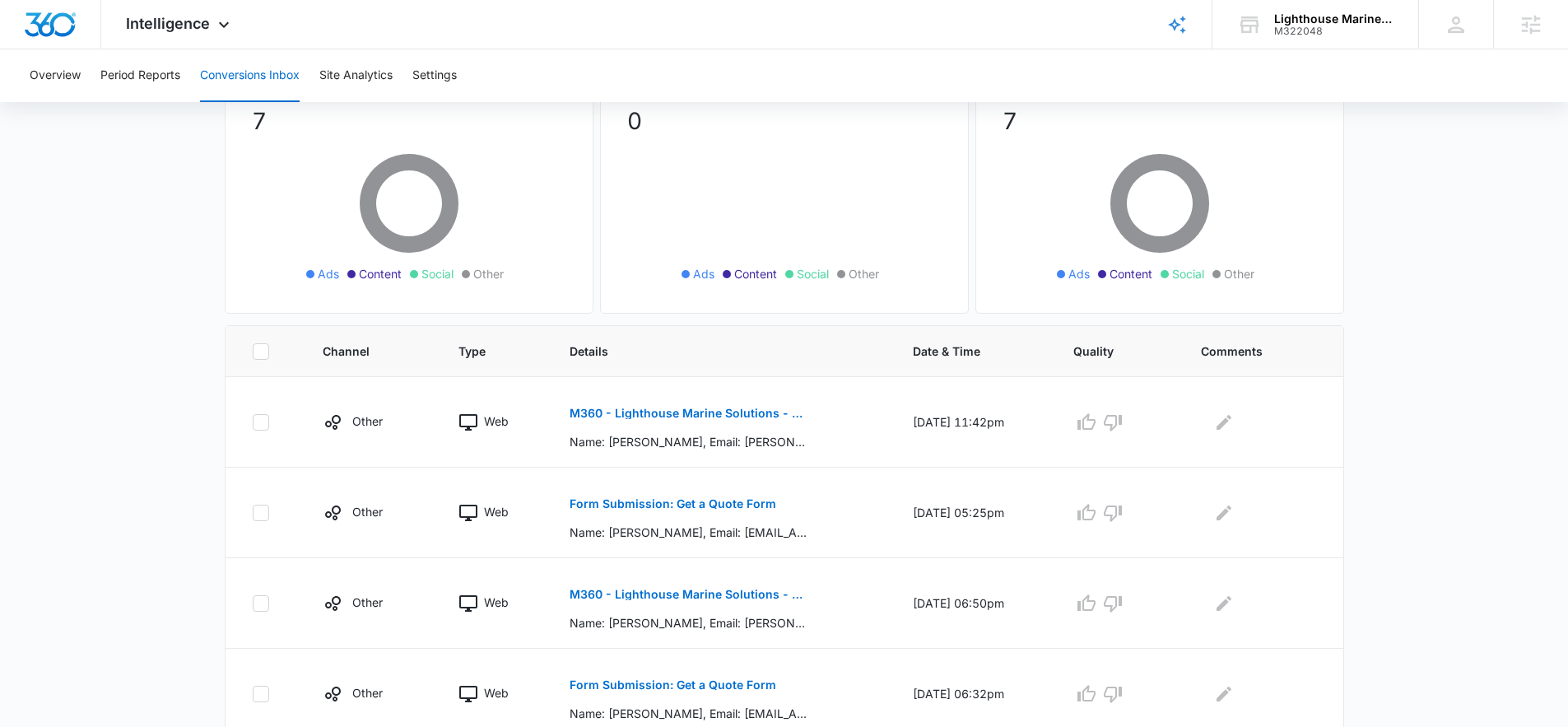
click at [651, 504] on p "Form Submission: Get a Quote Form" at bounding box center [673, 504] width 207 height 12
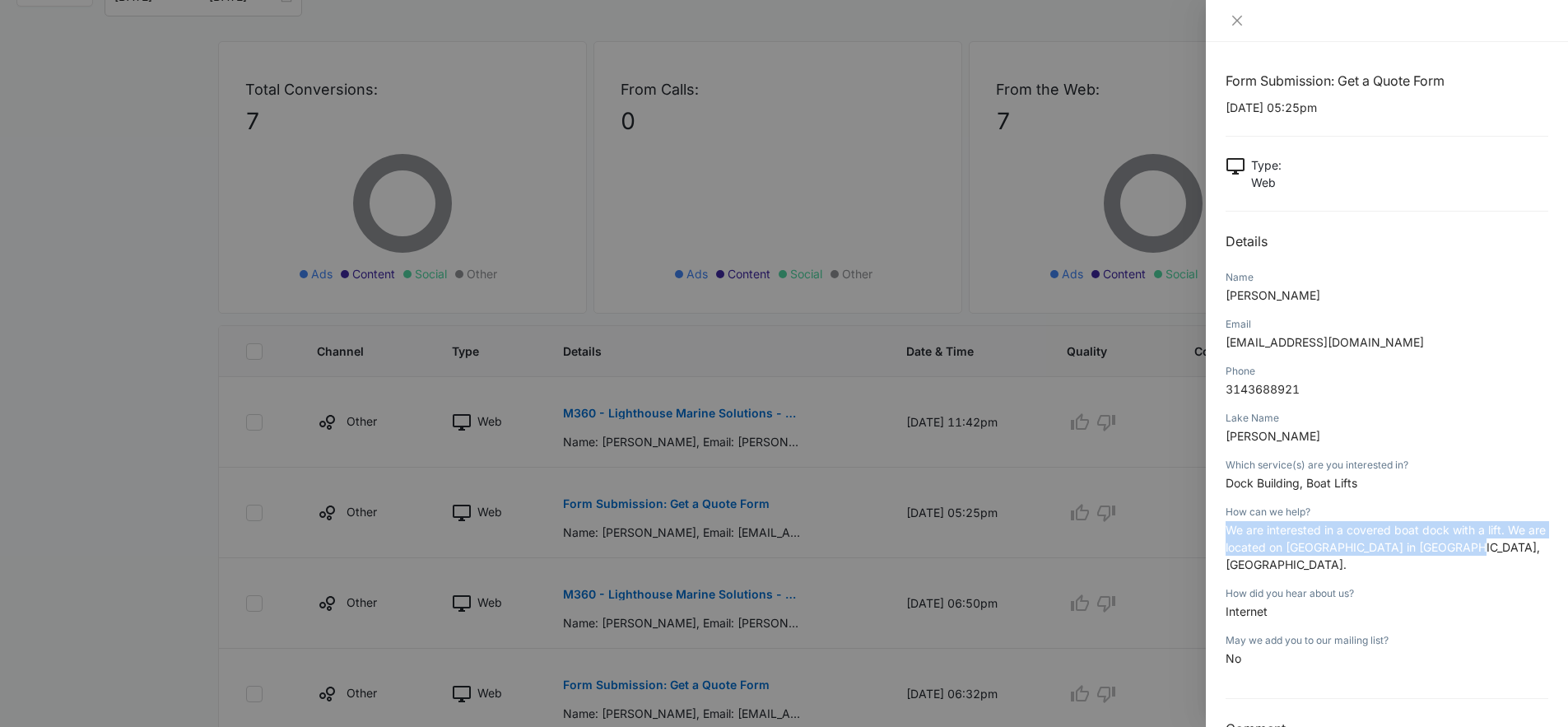
drag, startPoint x: 1497, startPoint y: 550, endPoint x: 1223, endPoint y: 532, distance: 274.6
click at [1223, 532] on div "Form Submission: Get a Quote Form [DATE] 05:25pm Type : Web Details Name [PERSO…" at bounding box center [1387, 384] width 362 height 685
click at [1501, 584] on div "How did you hear about us? Internet" at bounding box center [1386, 608] width 322 height 47
click at [667, 299] on div at bounding box center [784, 363] width 1568 height 727
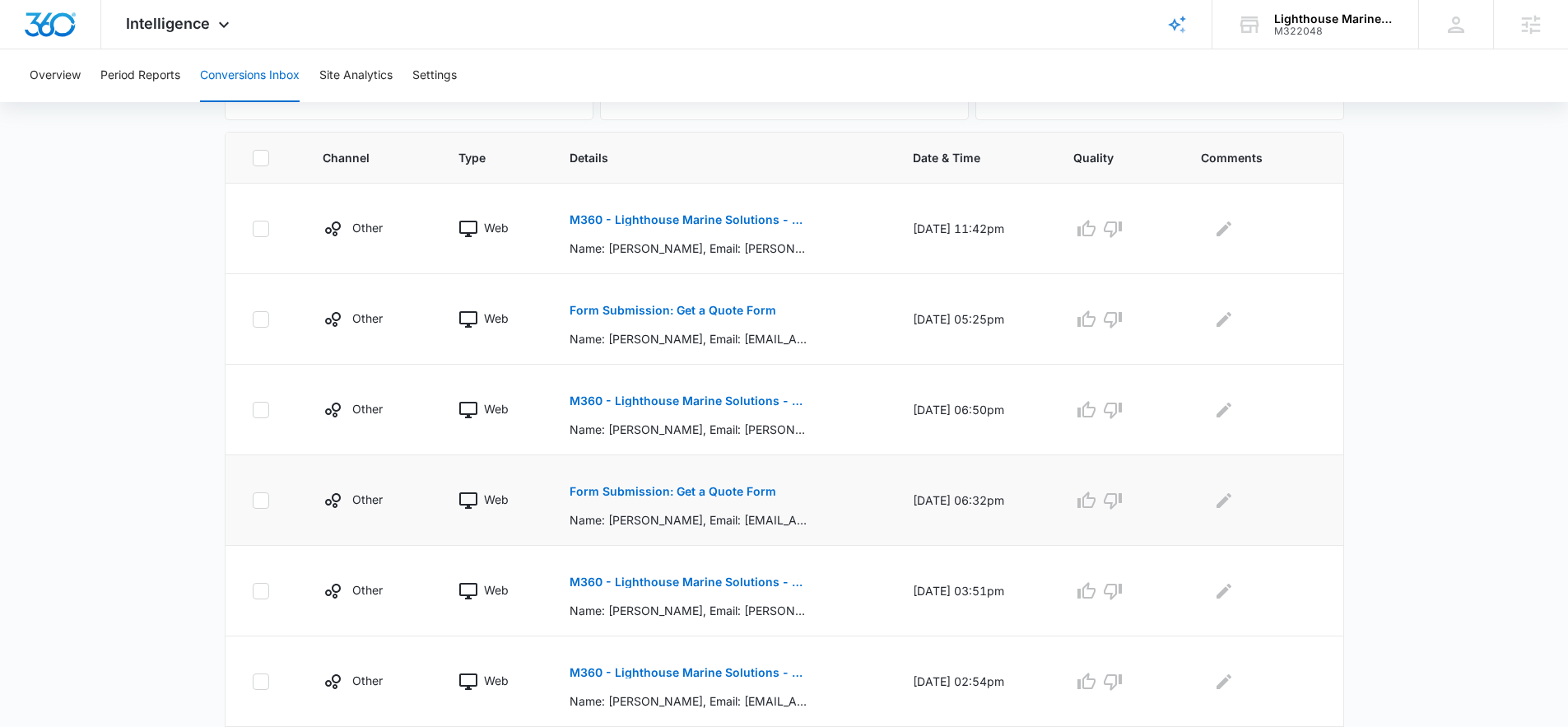
scroll to position [463, 0]
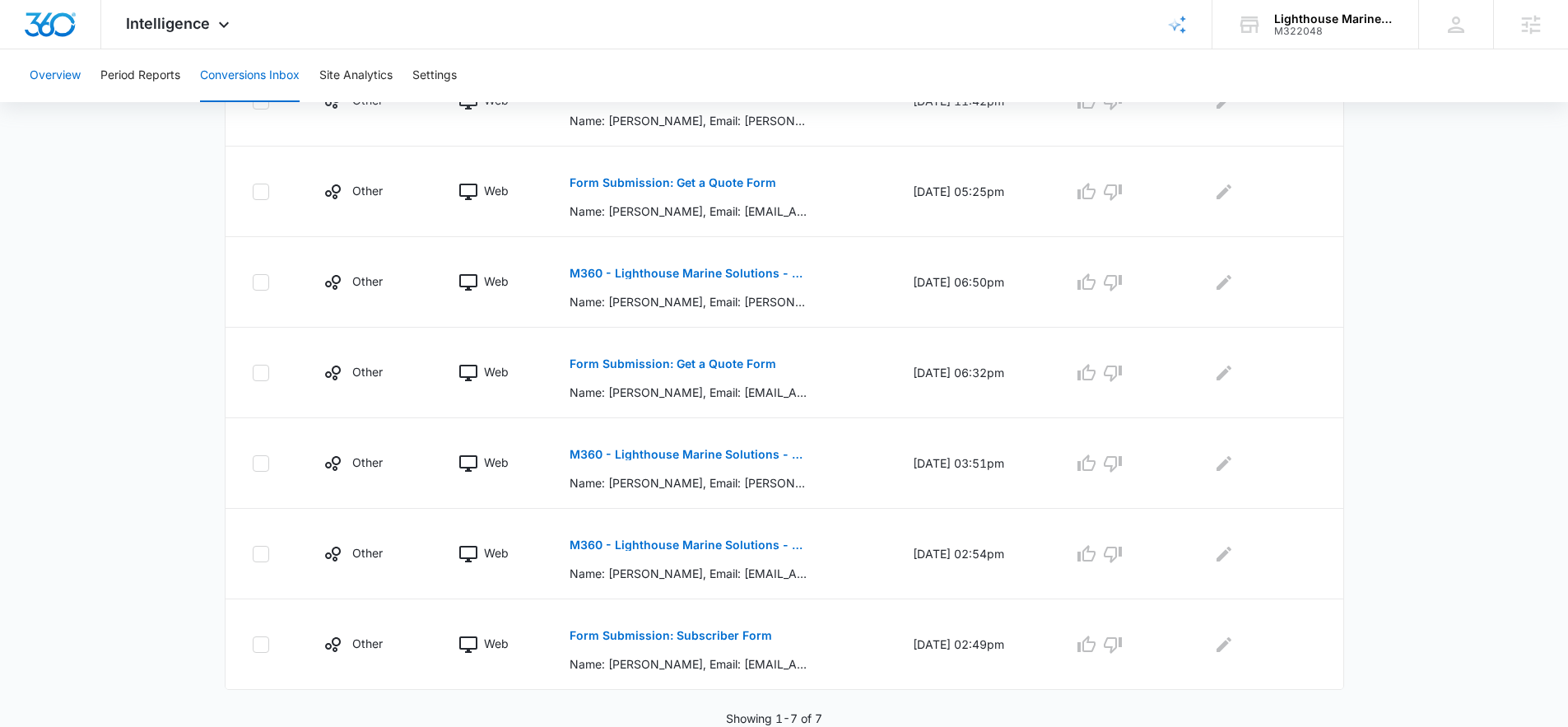
click at [61, 72] on button "Overview" at bounding box center [55, 75] width 51 height 53
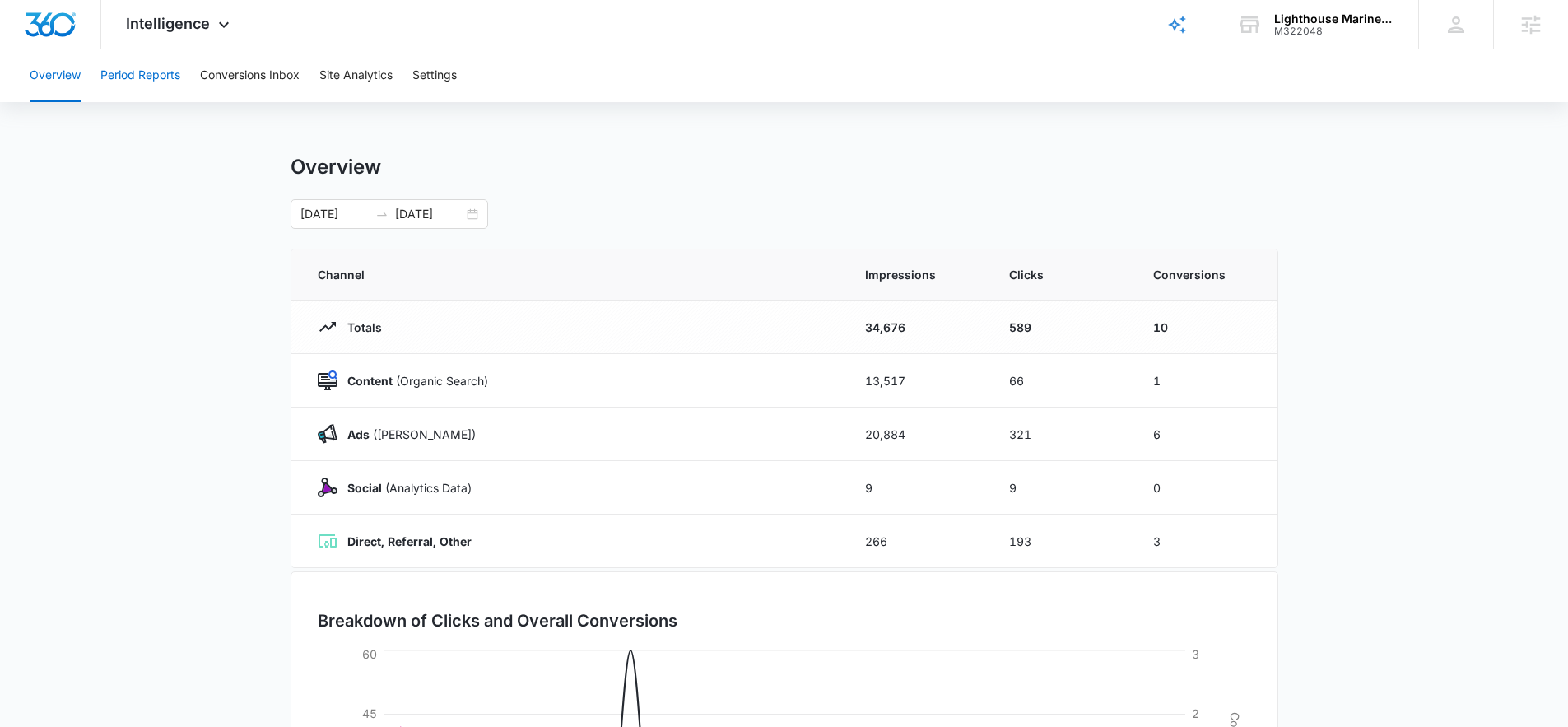
click at [152, 89] on button "Period Reports" at bounding box center [140, 75] width 80 height 53
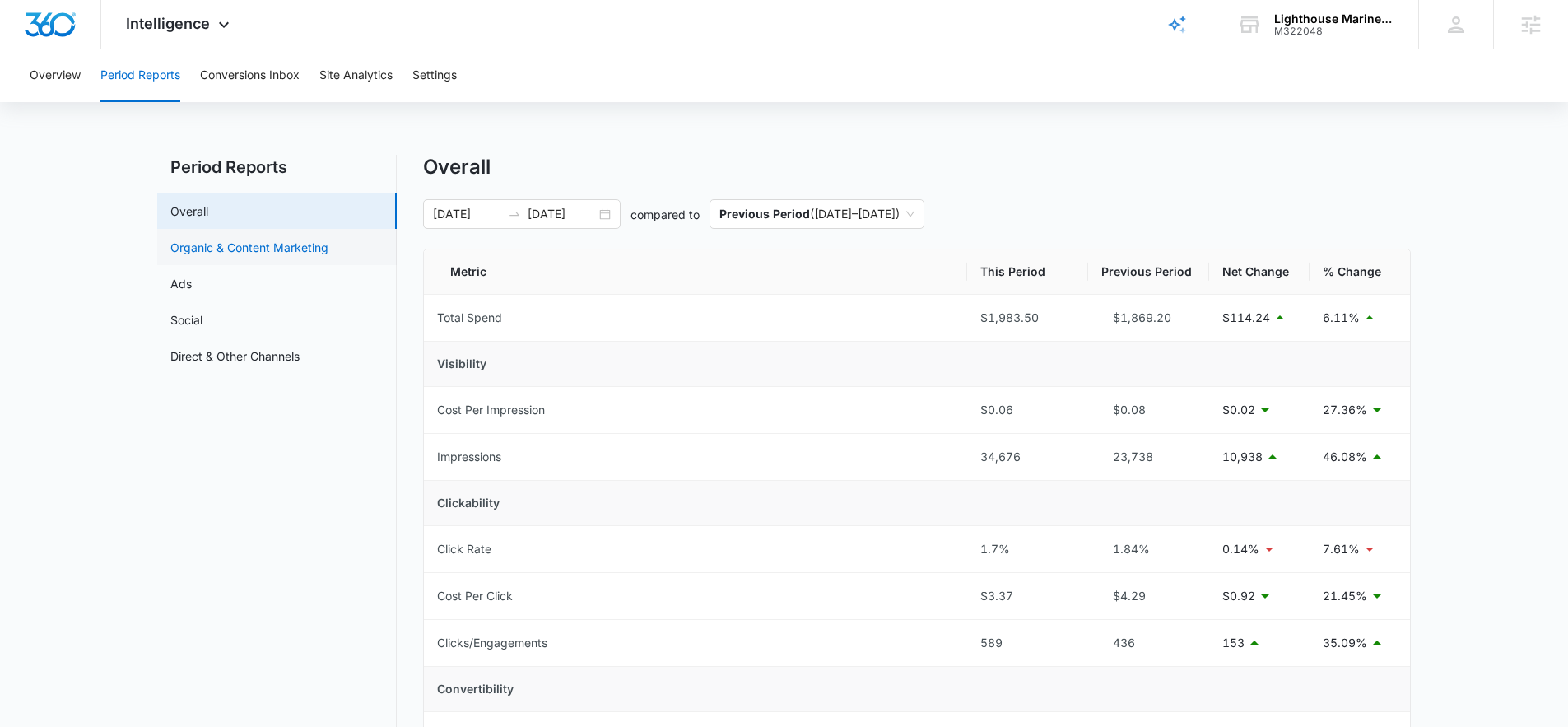
click at [260, 245] on link "Organic & Content Marketing" at bounding box center [249, 247] width 158 height 17
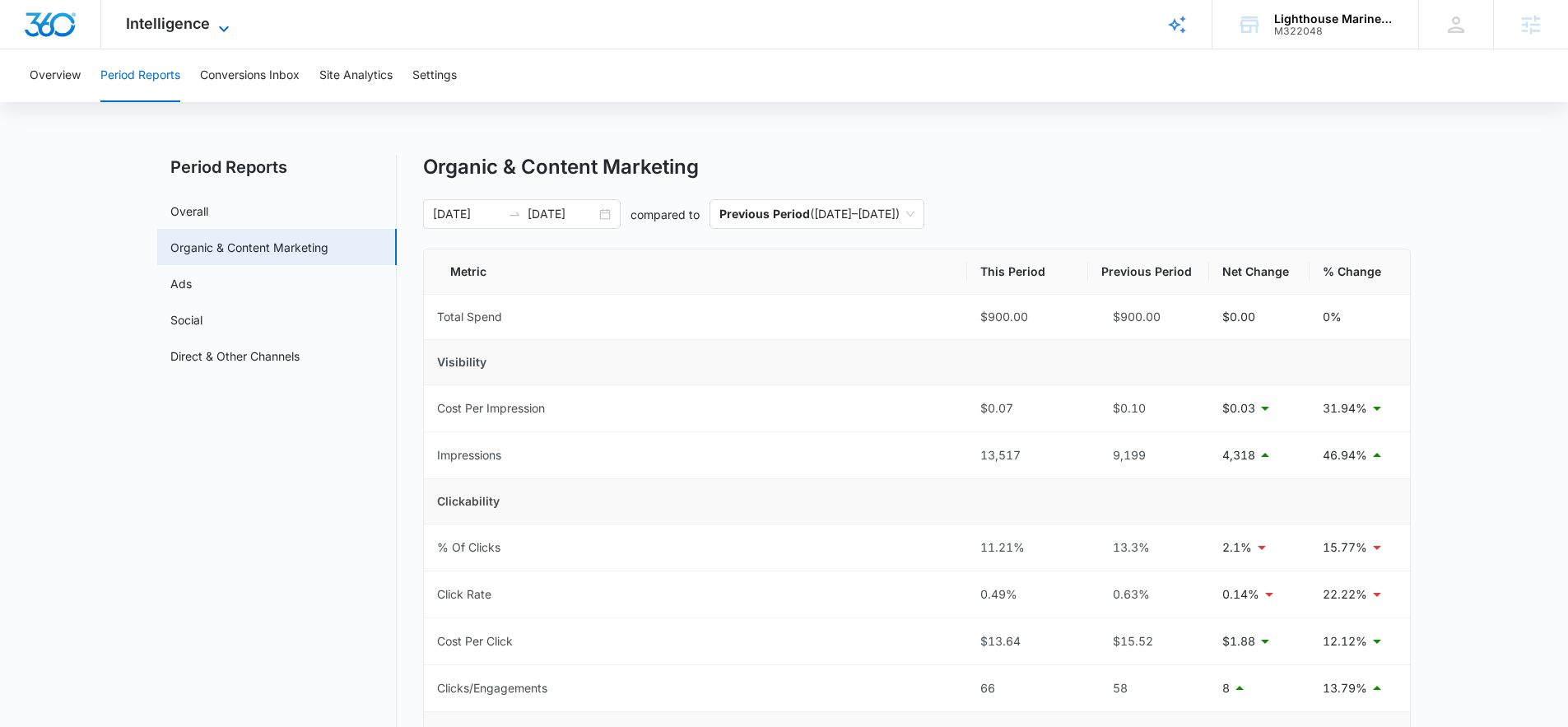
click at [162, 28] on span "Intelligence" at bounding box center [167, 23] width 84 height 17
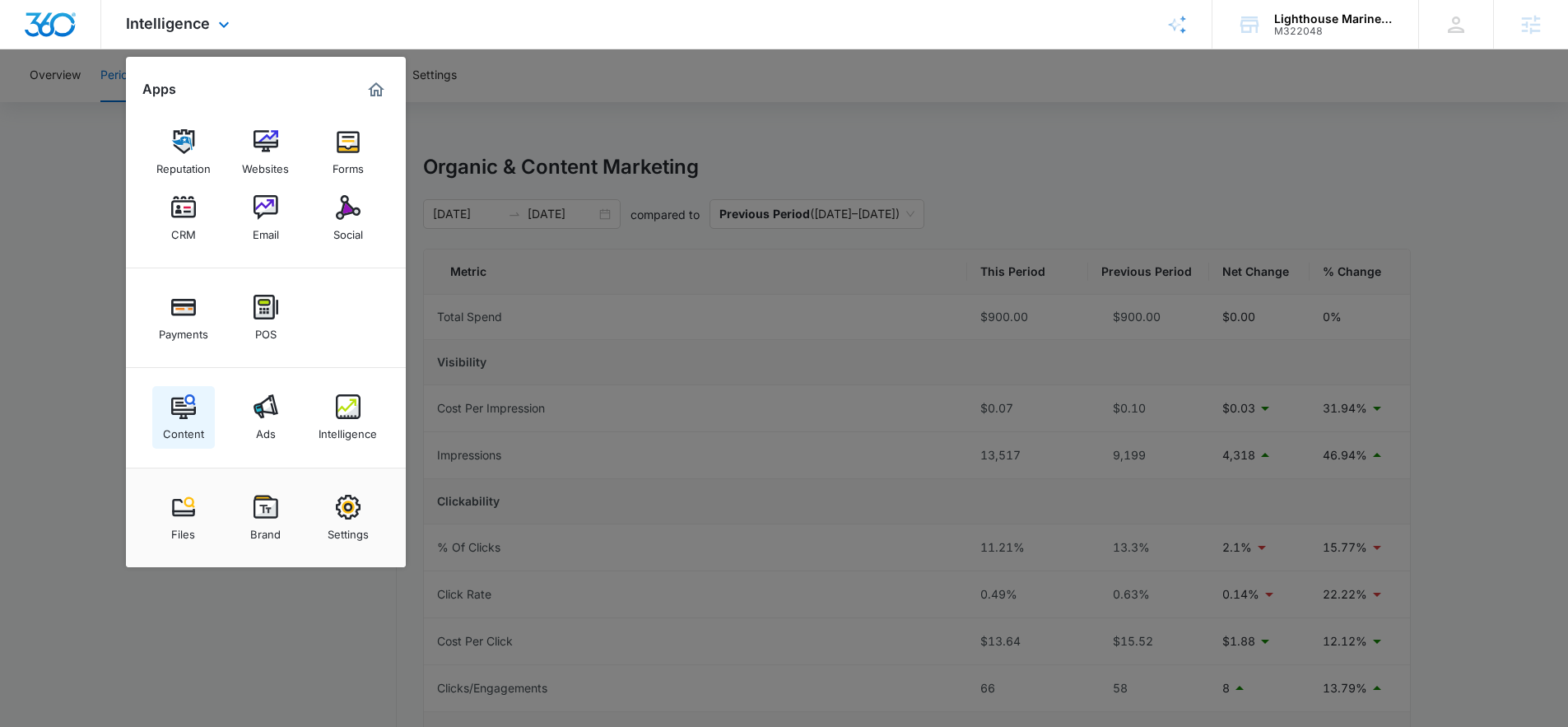
click at [176, 418] on img at bounding box center [184, 407] width 25 height 25
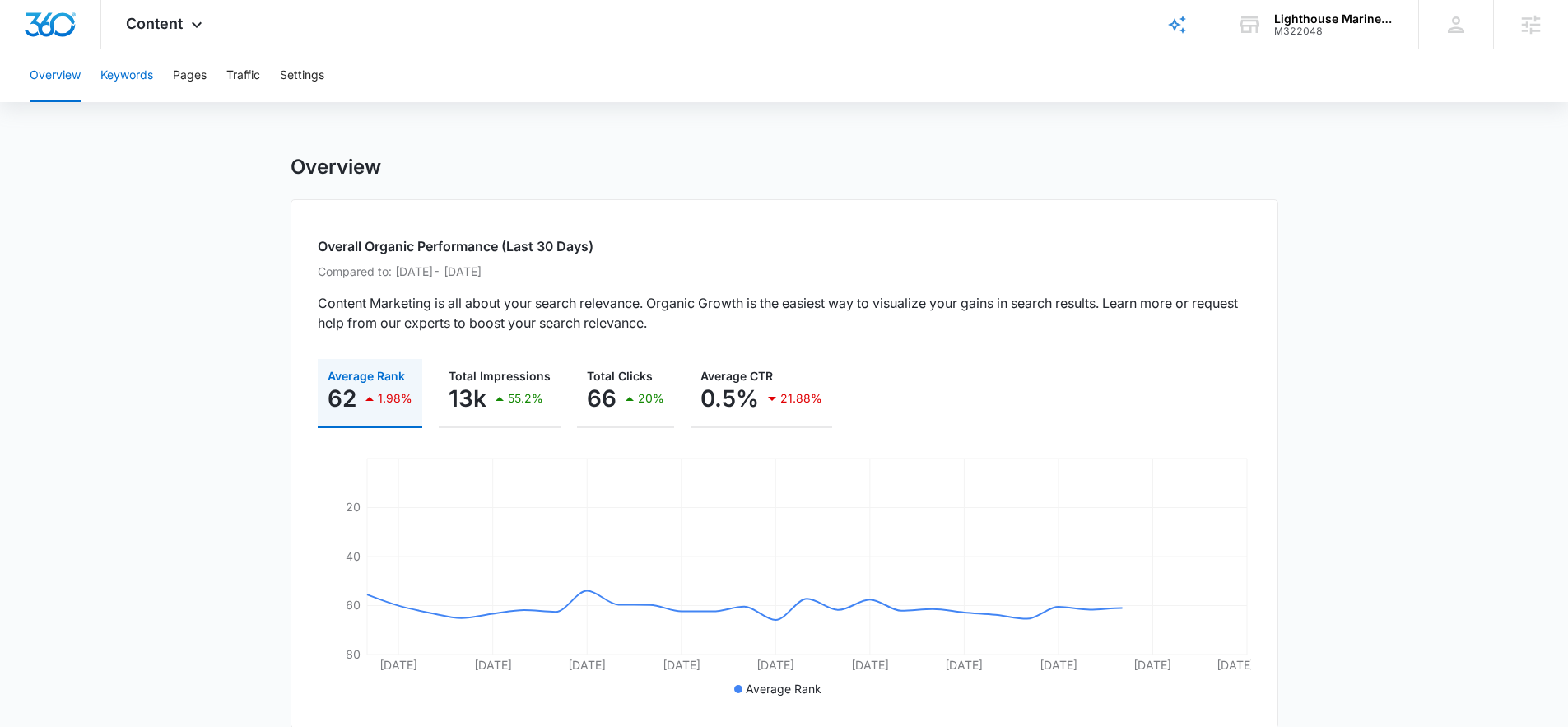
click at [117, 83] on button "Keywords" at bounding box center [126, 75] width 53 height 53
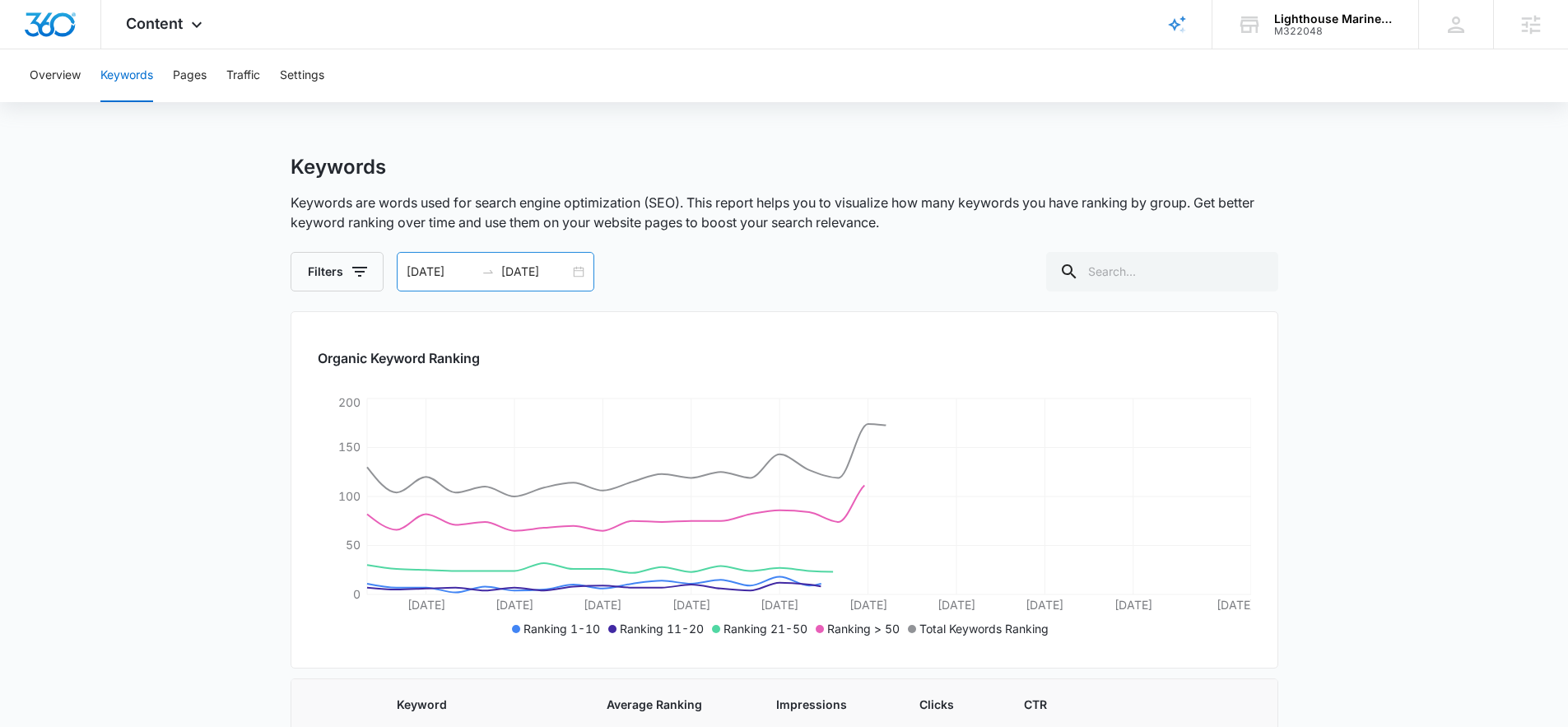
click at [584, 274] on div "[DATE] [DATE]" at bounding box center [495, 272] width 197 height 39
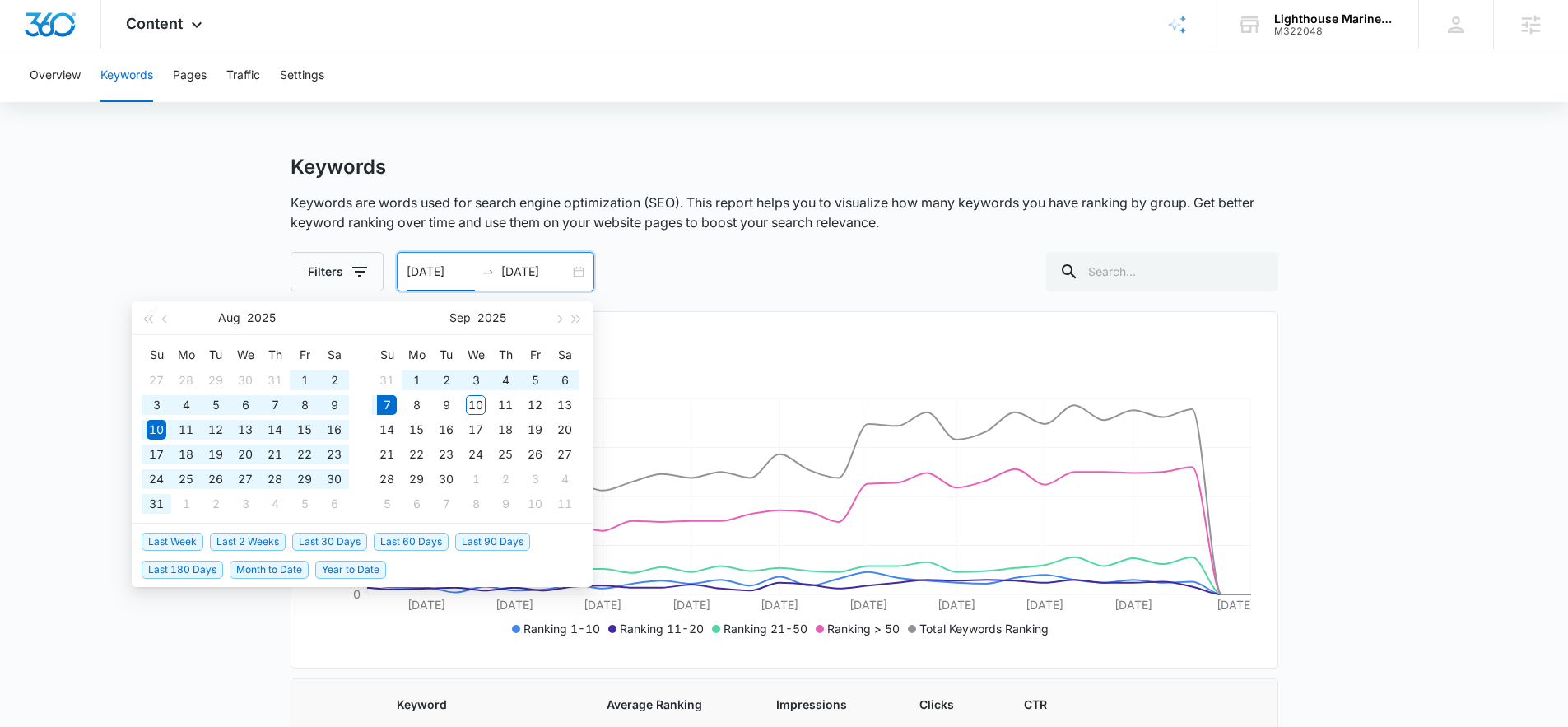
click at [171, 569] on span "Last 180 Days" at bounding box center [182, 569] width 82 height 18
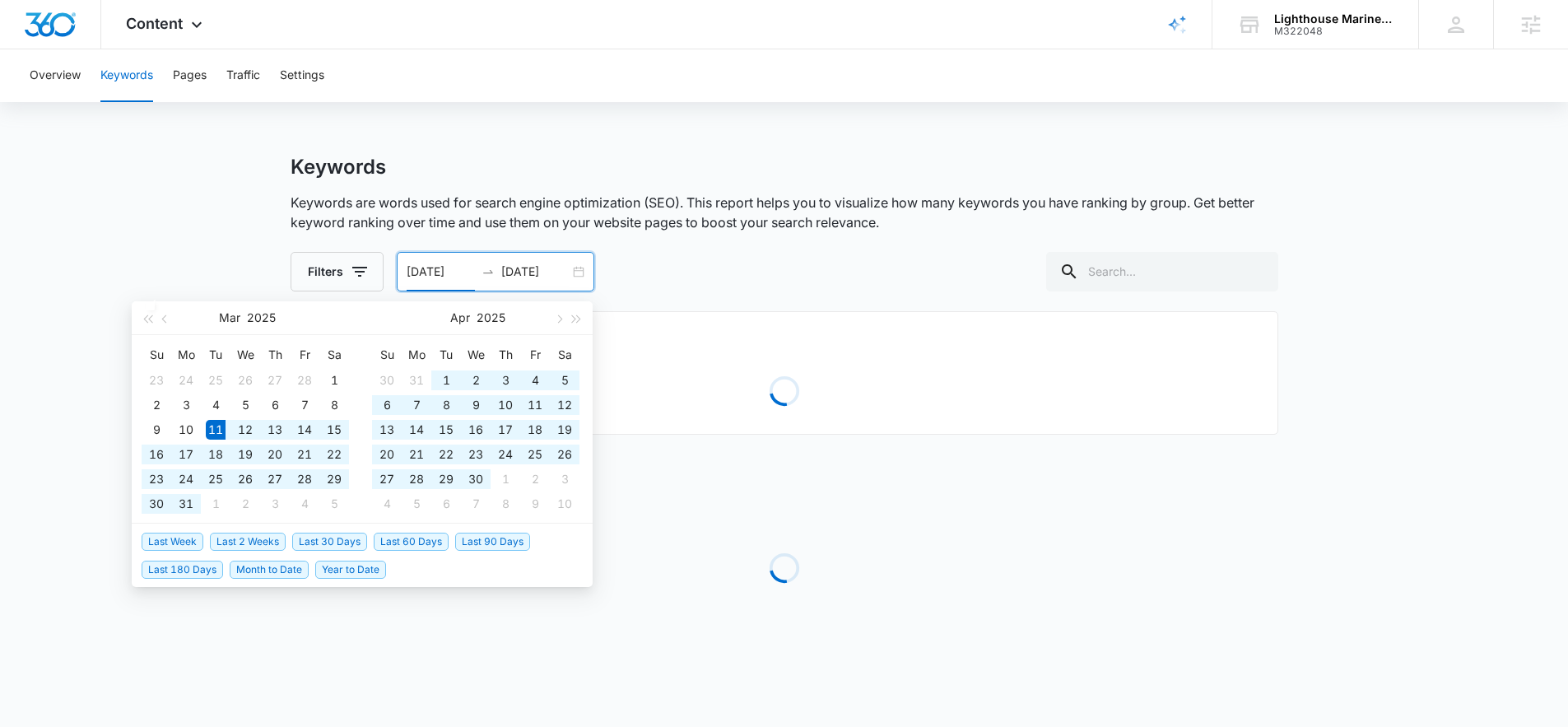
type input "[DATE]"
